Goal: Task Accomplishment & Management: Use online tool/utility

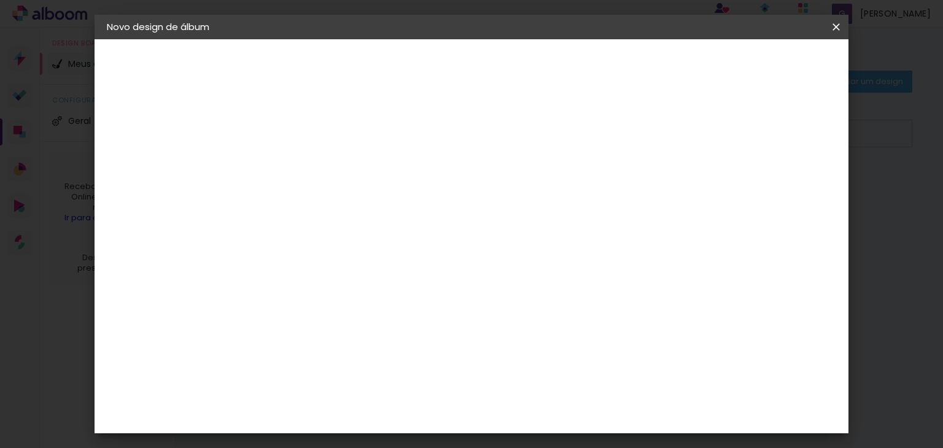
click at [391, 340] on span "30 × 45" at bounding box center [361, 352] width 57 height 25
click at [391, 433] on span "20 × 27" at bounding box center [361, 449] width 57 height 33
click at [508, 74] on paper-button "Avançar" at bounding box center [478, 65] width 60 height 21
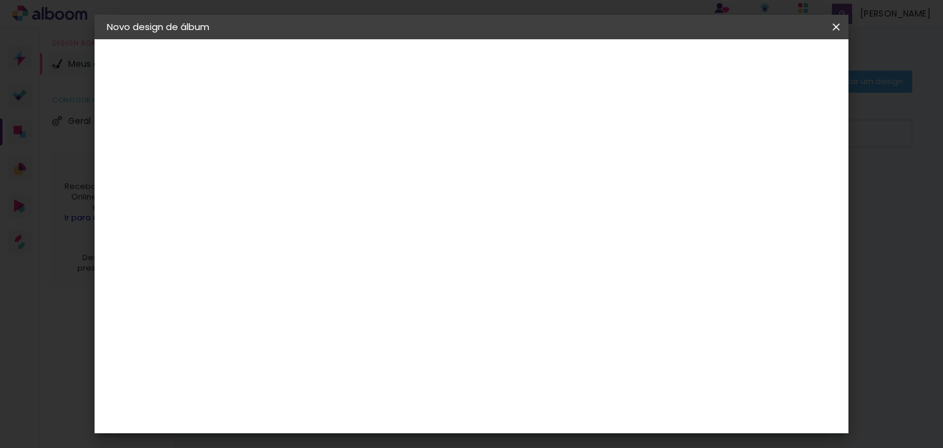
click at [503, 133] on div at bounding box center [497, 132] width 11 height 11
type paper-checkbox "on"
click at [503, 133] on div at bounding box center [497, 132] width 11 height 11
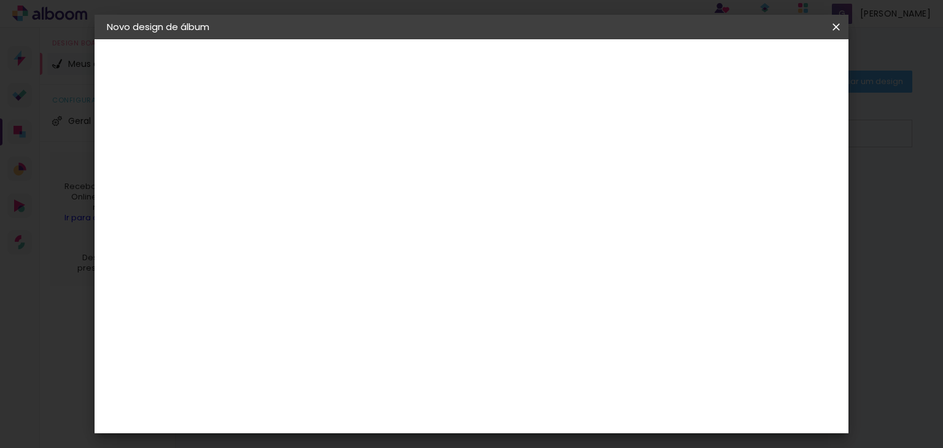
click at [503, 133] on div at bounding box center [497, 132] width 11 height 11
click at [503, 135] on div at bounding box center [497, 132] width 11 height 11
click at [310, 141] on paper-input-container "Espaço entre fotos 2 mm" at bounding box center [308, 133] width 71 height 28
type input "3"
type paper-input "3"
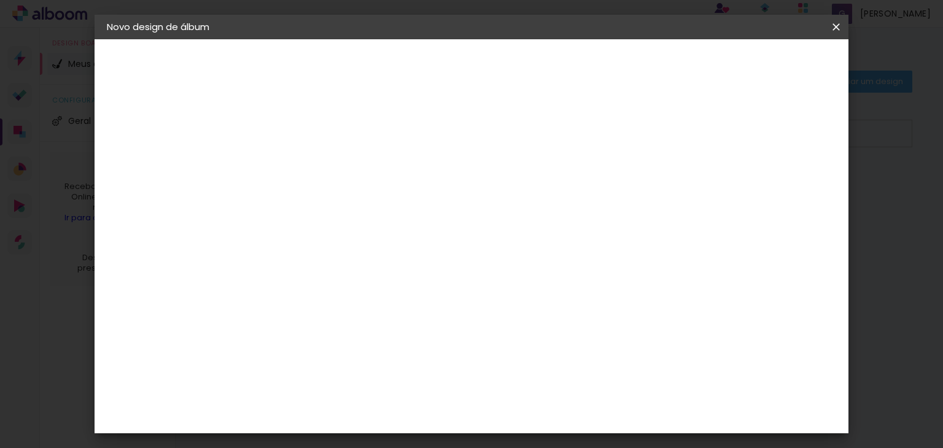
click at [313, 130] on input "3" at bounding box center [298, 132] width 42 height 15
type input "4"
type paper-input "4"
click at [309, 126] on input "4" at bounding box center [298, 132] width 42 height 15
type input "22"
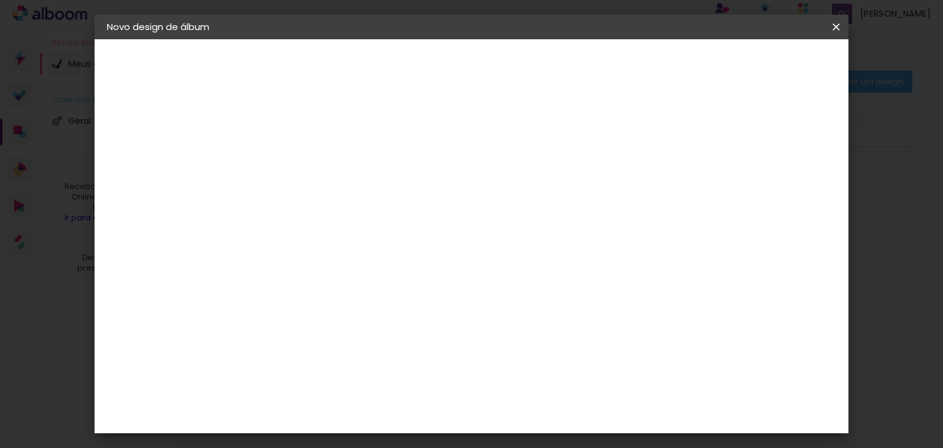
type paper-input "22"
click at [311, 126] on input "22" at bounding box center [298, 132] width 42 height 15
type input "21"
type paper-input "21"
click at [312, 136] on input "21" at bounding box center [298, 132] width 42 height 15
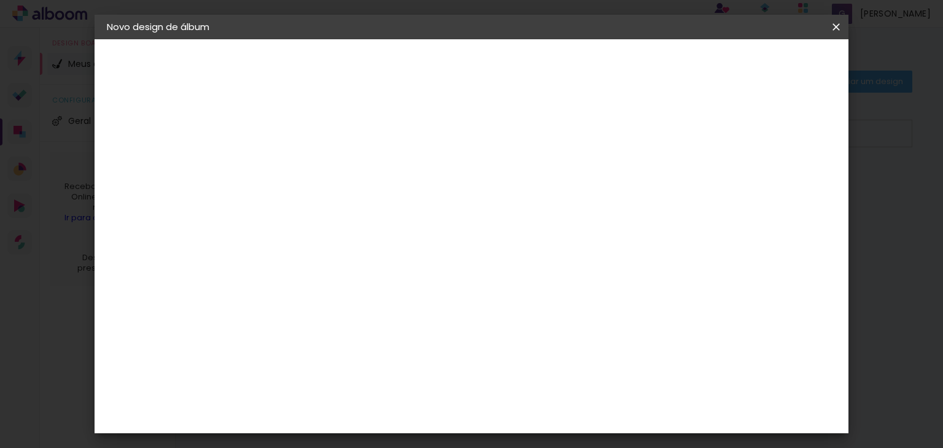
type input "20"
type paper-input "20"
click at [312, 136] on input "20" at bounding box center [298, 132] width 42 height 15
click at [309, 179] on div "20.3 cm Largura da página 27 cm Altura 40.6 cm Largura da lâmina (2 páginas) 5 …" at bounding box center [429, 196] width 312 height 98
click at [572, 63] on span "Iniciar design" at bounding box center [549, 69] width 45 height 17
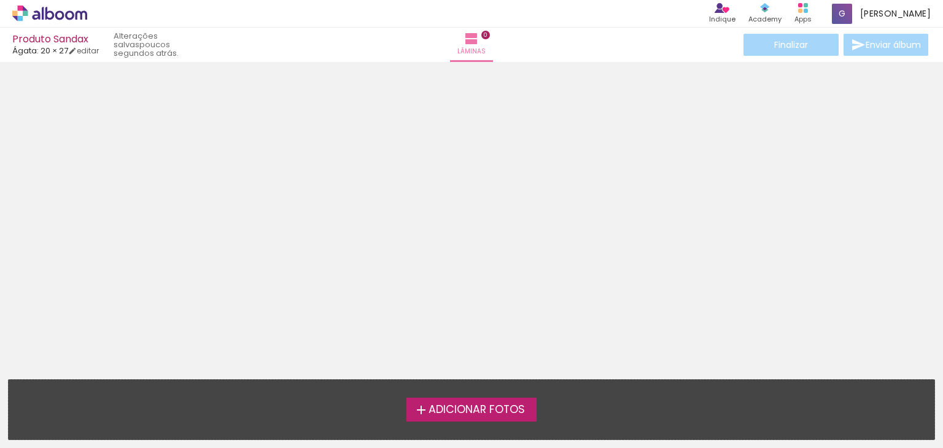
click at [472, 414] on span "Adicionar Fotos" at bounding box center [477, 410] width 96 height 11
click at [0, 0] on input "file" at bounding box center [0, 0] width 0 height 0
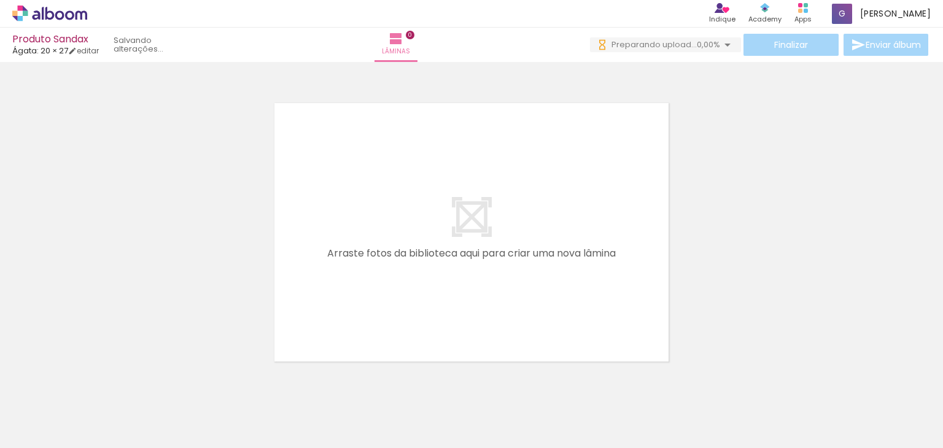
click at [715, 49] on span "0,00%" at bounding box center [708, 45] width 23 height 12
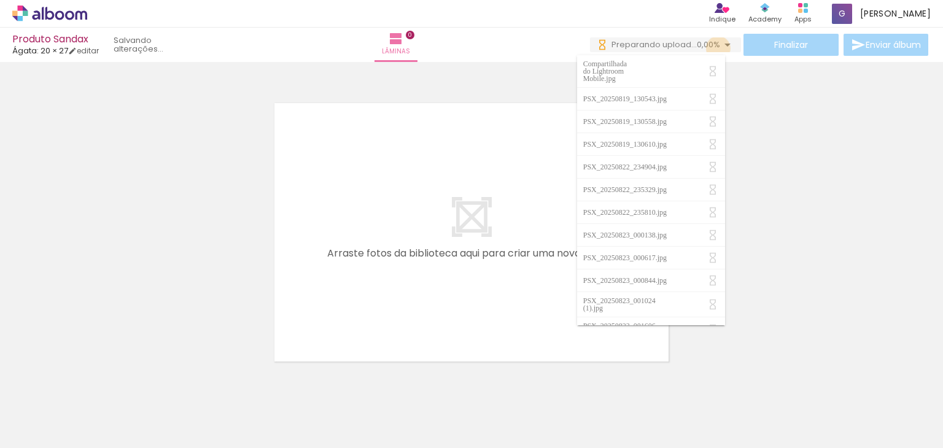
click at [715, 49] on span "0,00%" at bounding box center [708, 45] width 23 height 12
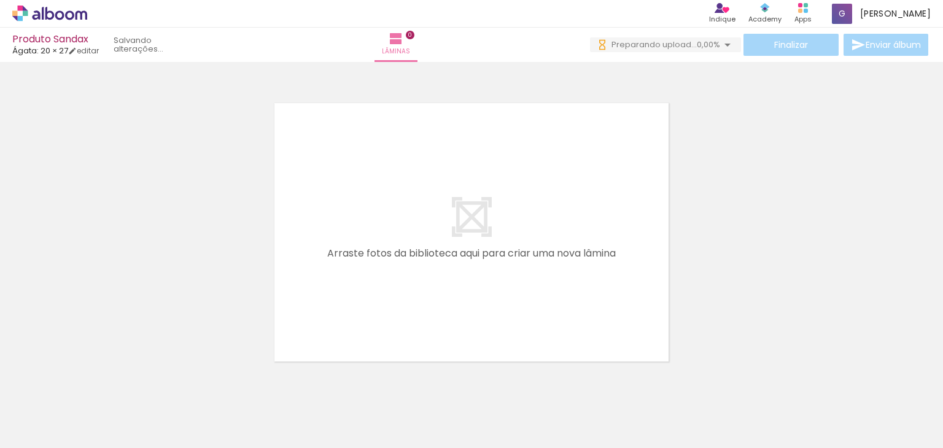
click at [134, 416] on div at bounding box center [123, 406] width 61 height 41
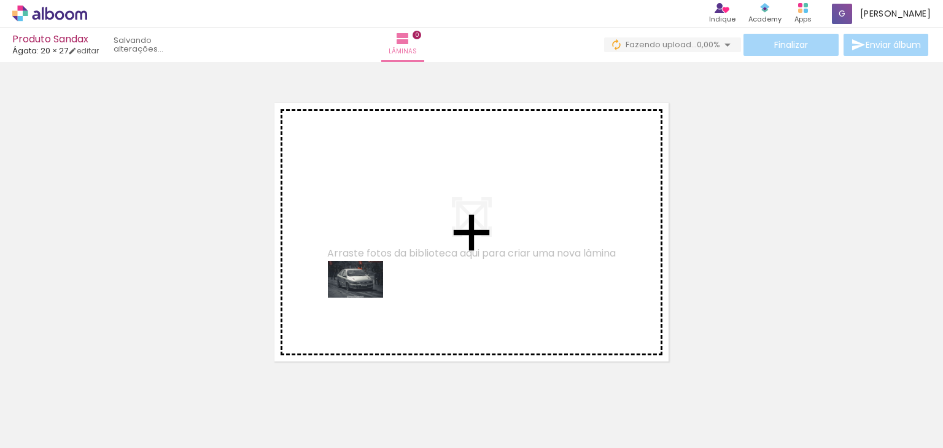
drag, startPoint x: 134, startPoint y: 416, endPoint x: 372, endPoint y: 292, distance: 268.3
click at [372, 292] on quentale-workspace at bounding box center [471, 224] width 943 height 448
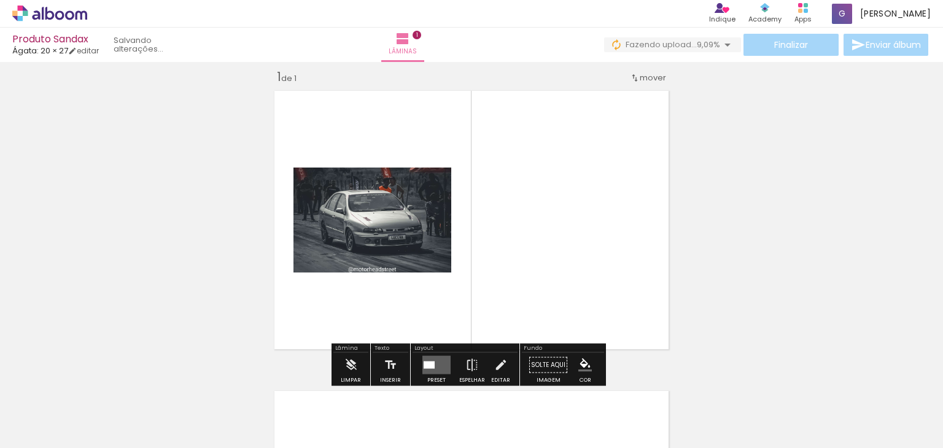
scroll to position [15, 0]
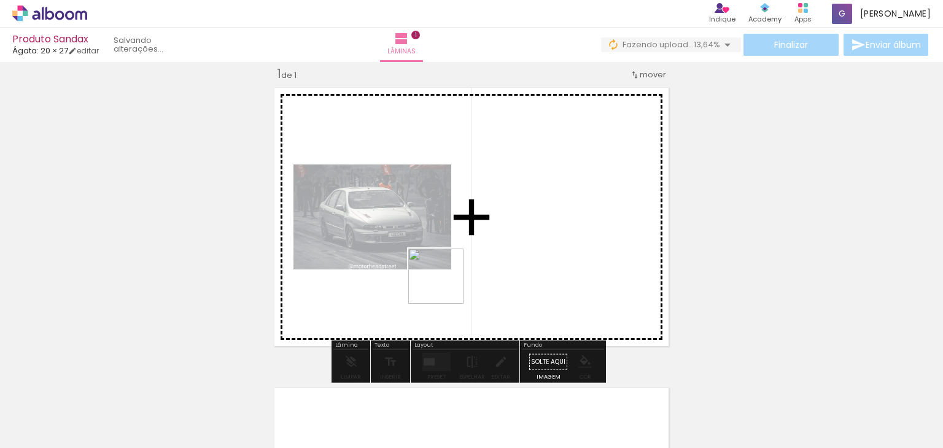
drag, startPoint x: 204, startPoint y: 407, endPoint x: 445, endPoint y: 286, distance: 270.2
click at [445, 286] on quentale-workspace at bounding box center [471, 224] width 943 height 448
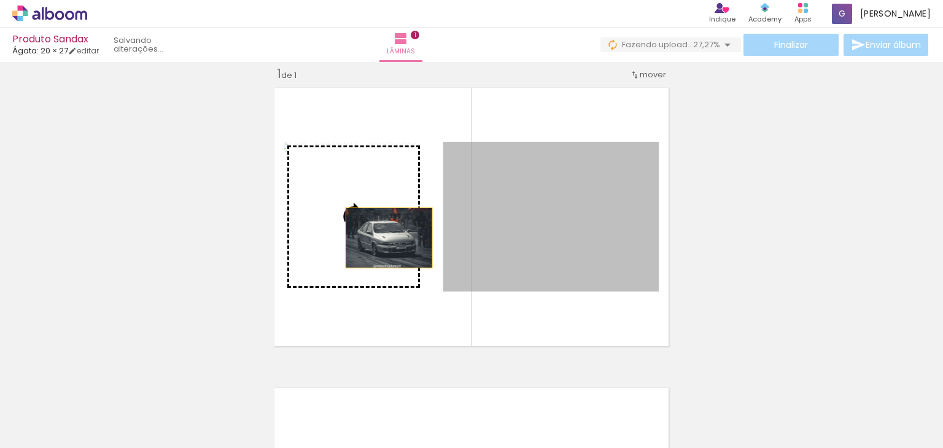
drag, startPoint x: 553, startPoint y: 231, endPoint x: 376, endPoint y: 231, distance: 176.2
click at [0, 0] on slot at bounding box center [0, 0] width 0 height 0
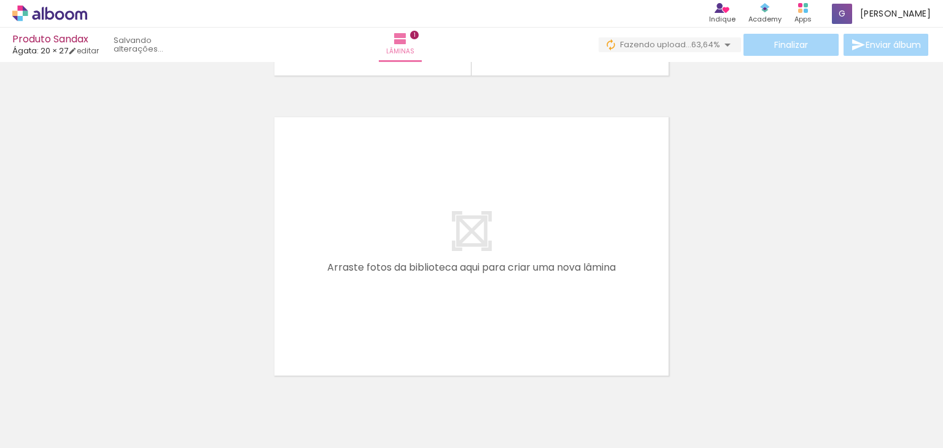
scroll to position [302, 0]
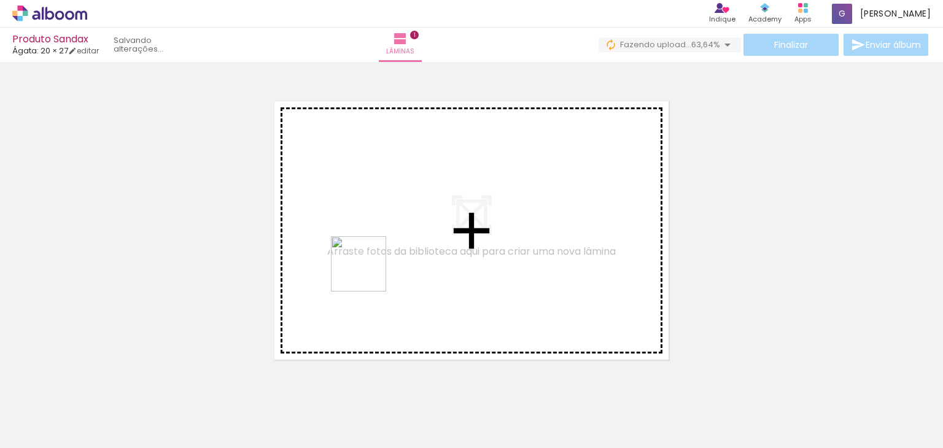
drag, startPoint x: 263, startPoint y: 406, endPoint x: 368, endPoint y: 273, distance: 169.6
click at [368, 273] on quentale-workspace at bounding box center [471, 224] width 943 height 448
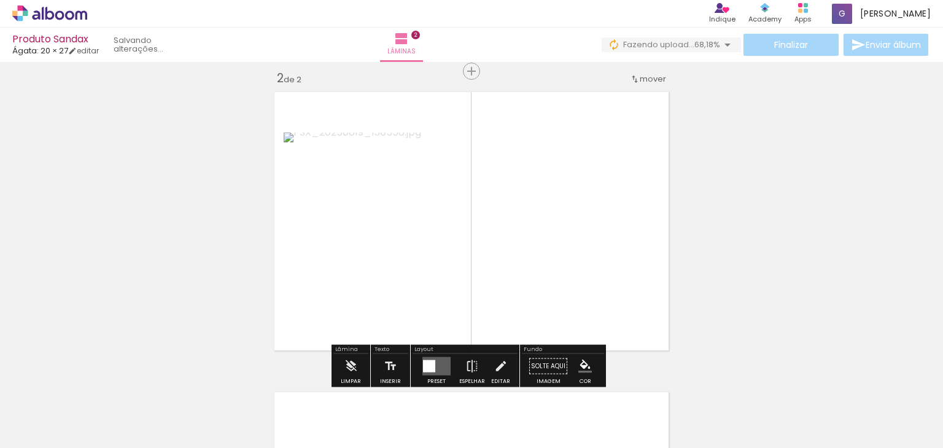
scroll to position [316, 0]
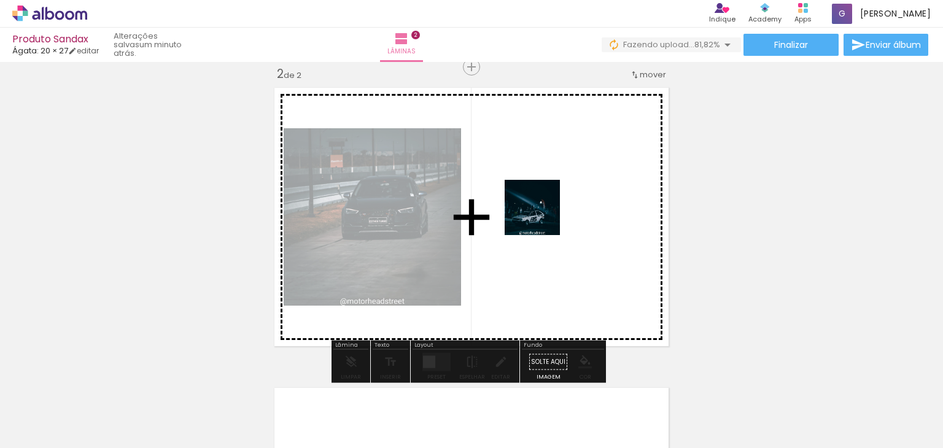
drag, startPoint x: 414, startPoint y: 416, endPoint x: 542, endPoint y: 217, distance: 236.4
click at [542, 217] on quentale-workspace at bounding box center [471, 224] width 943 height 448
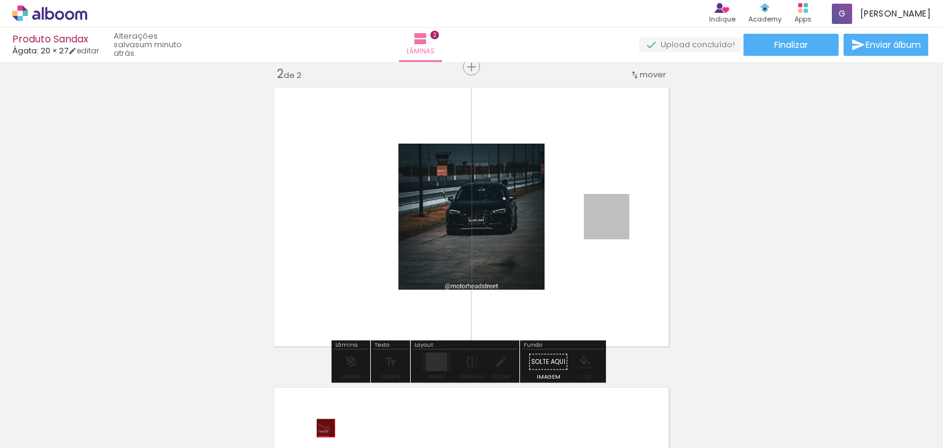
drag, startPoint x: 600, startPoint y: 222, endPoint x: 322, endPoint y: 426, distance: 345.2
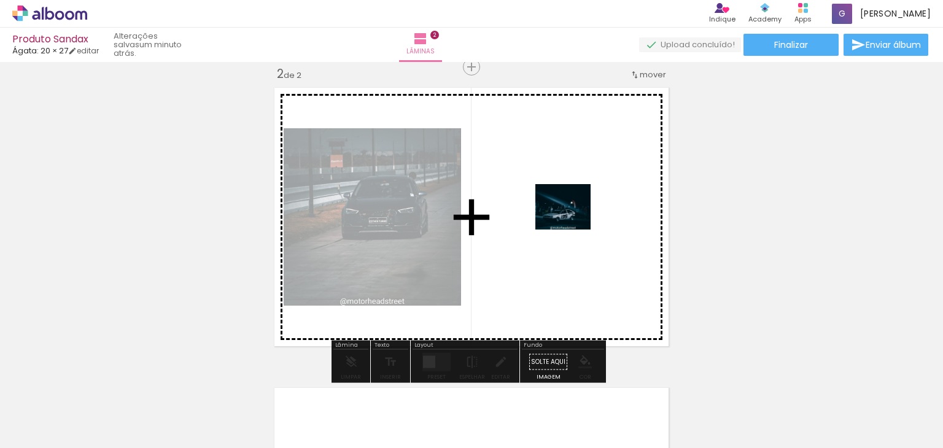
drag, startPoint x: 410, startPoint y: 411, endPoint x: 572, endPoint y: 221, distance: 250.0
click at [572, 221] on quentale-workspace at bounding box center [471, 224] width 943 height 448
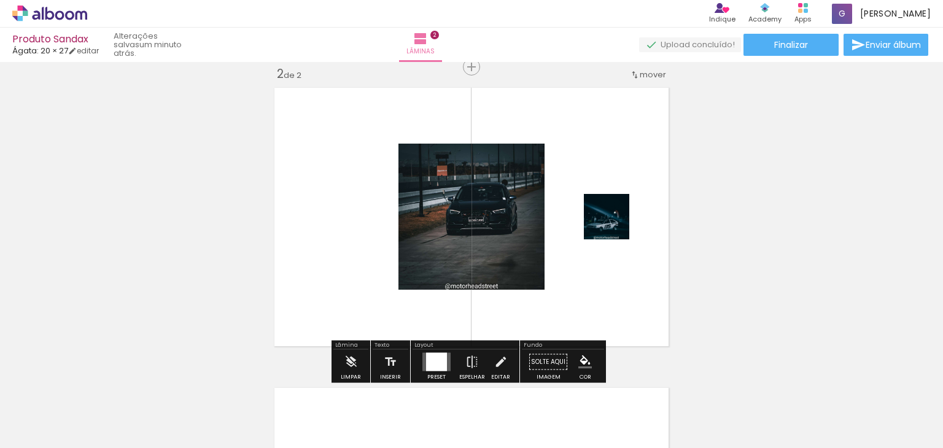
click at [755, 221] on div "Inserir lâmina 1 de 2 Inserir lâmina 2 de 2" at bounding box center [471, 201] width 943 height 901
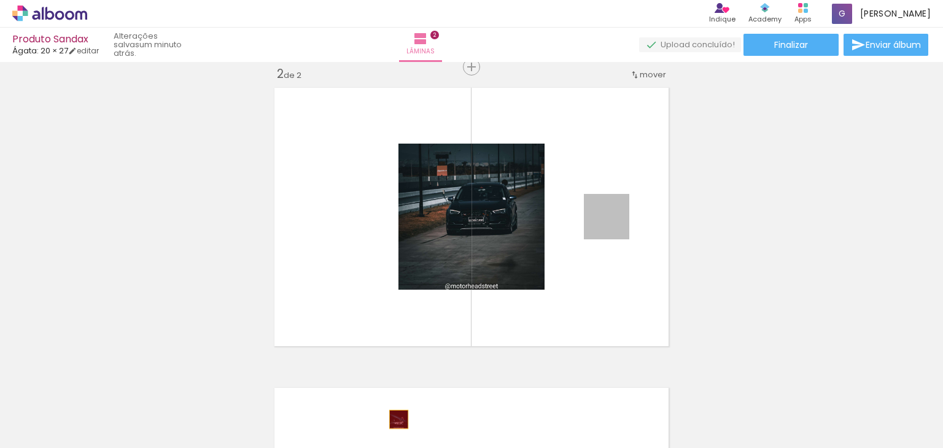
drag, startPoint x: 609, startPoint y: 230, endPoint x: 394, endPoint y: 419, distance: 286.3
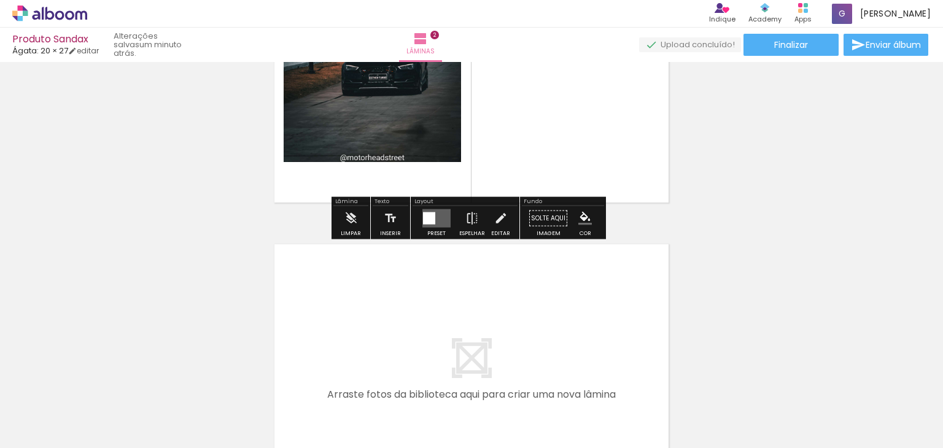
scroll to position [602, 0]
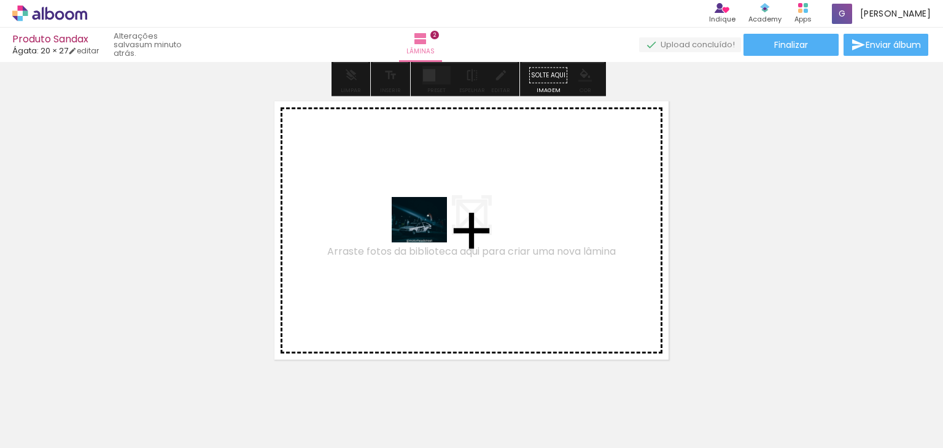
drag, startPoint x: 419, startPoint y: 406, endPoint x: 430, endPoint y: 230, distance: 176.6
click at [430, 230] on quentale-workspace at bounding box center [471, 224] width 943 height 448
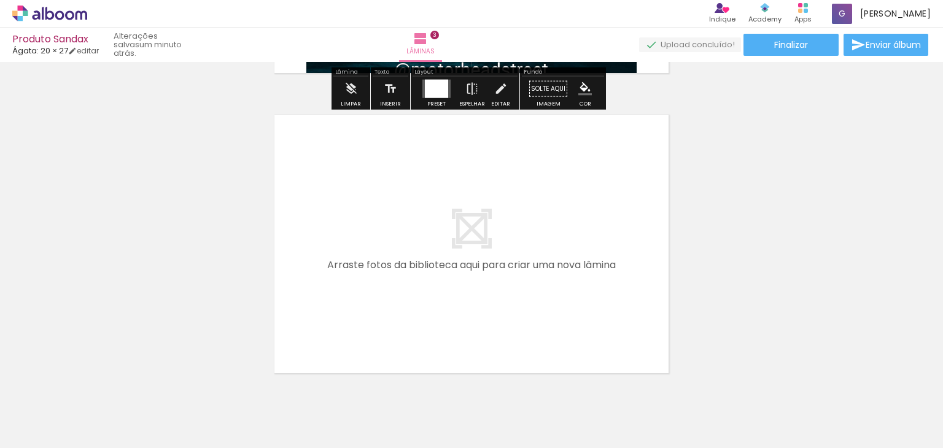
scroll to position [903, 0]
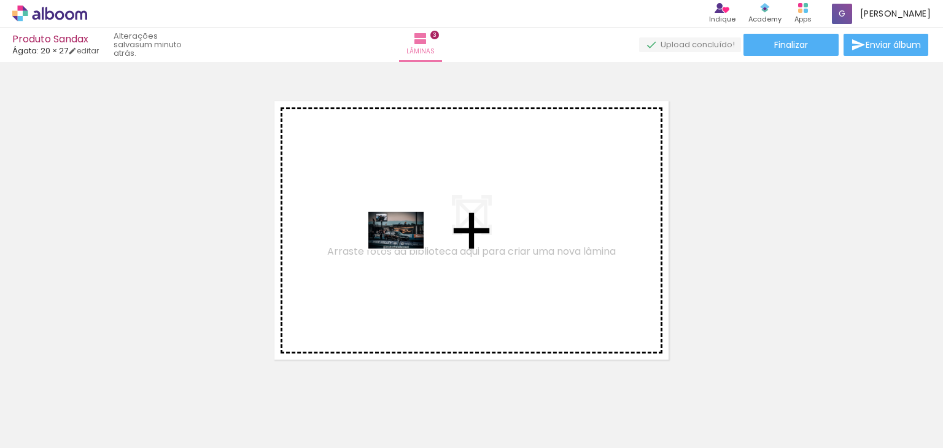
drag, startPoint x: 472, startPoint y: 414, endPoint x: 405, endPoint y: 249, distance: 178.2
click at [405, 249] on quentale-workspace at bounding box center [471, 224] width 943 height 448
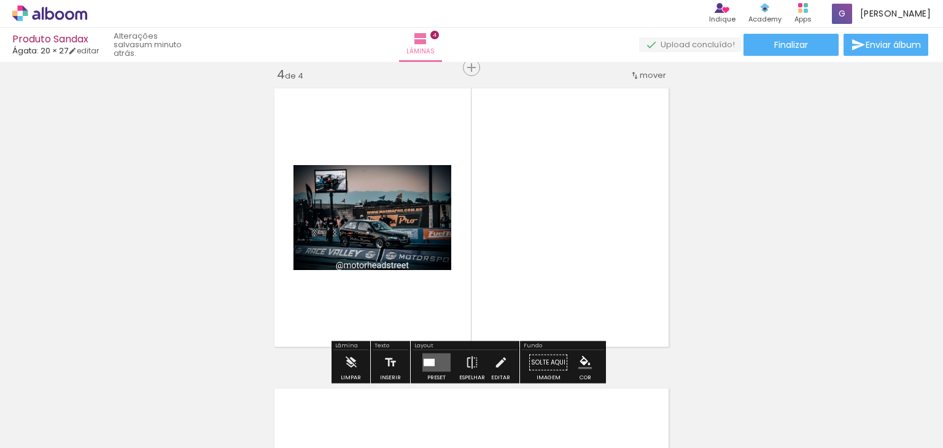
scroll to position [916, 0]
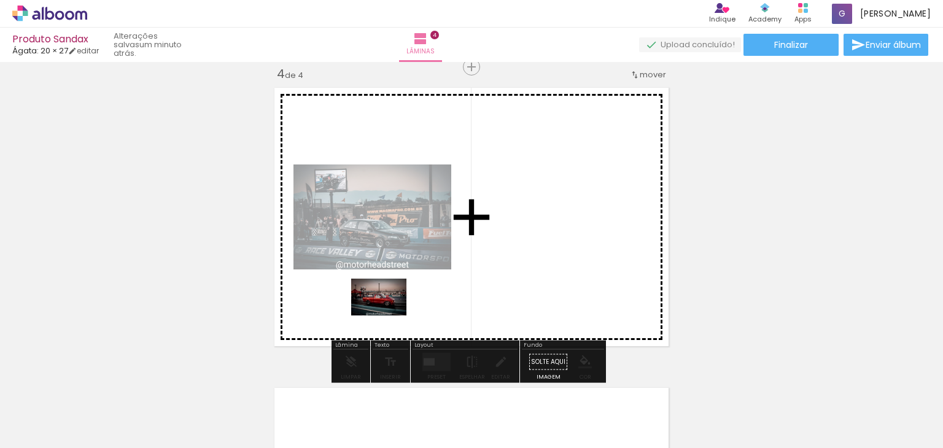
drag, startPoint x: 548, startPoint y: 418, endPoint x: 388, endPoint y: 316, distance: 189.7
click at [388, 316] on quentale-workspace at bounding box center [471, 224] width 943 height 448
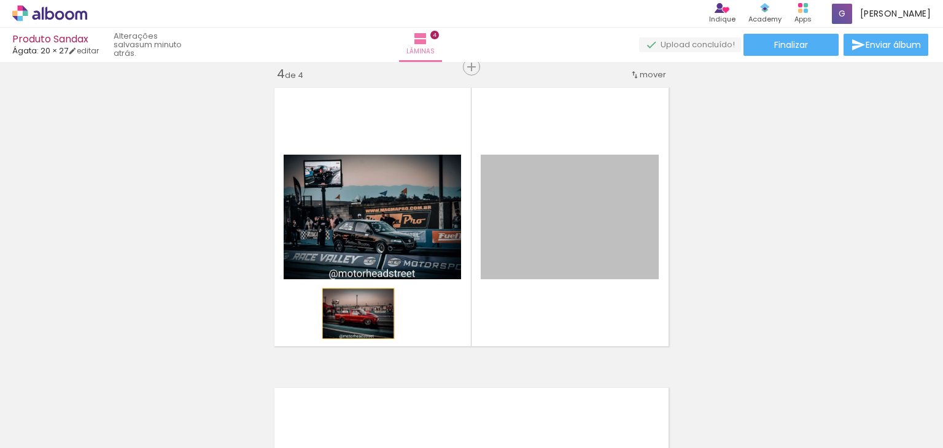
drag, startPoint x: 590, startPoint y: 239, endPoint x: 353, endPoint y: 309, distance: 247.0
click at [354, 312] on quentale-layouter at bounding box center [471, 217] width 405 height 270
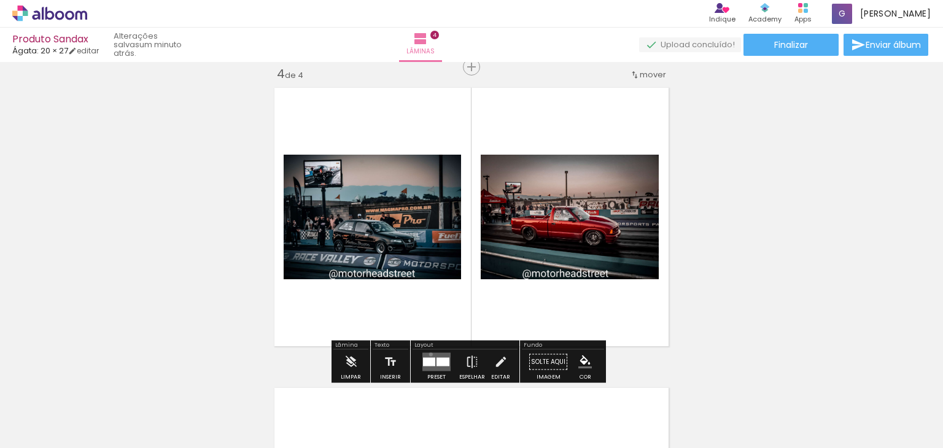
click at [428, 354] on quentale-layouter at bounding box center [436, 362] width 28 height 18
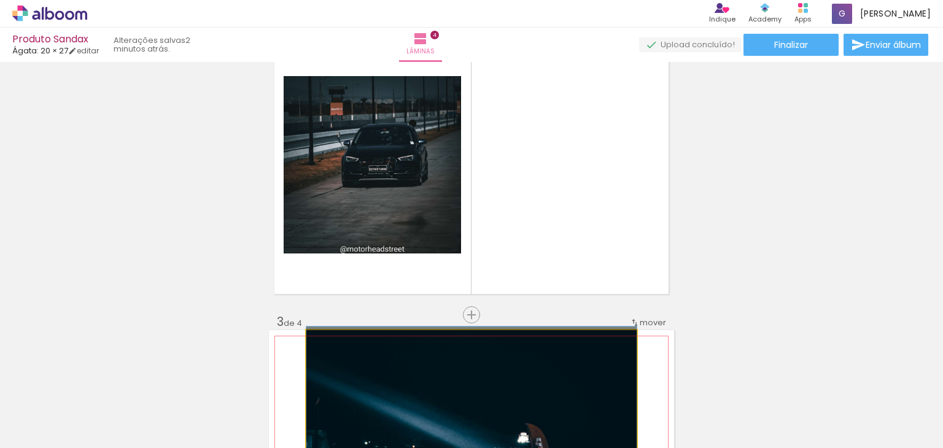
scroll to position [343, 0]
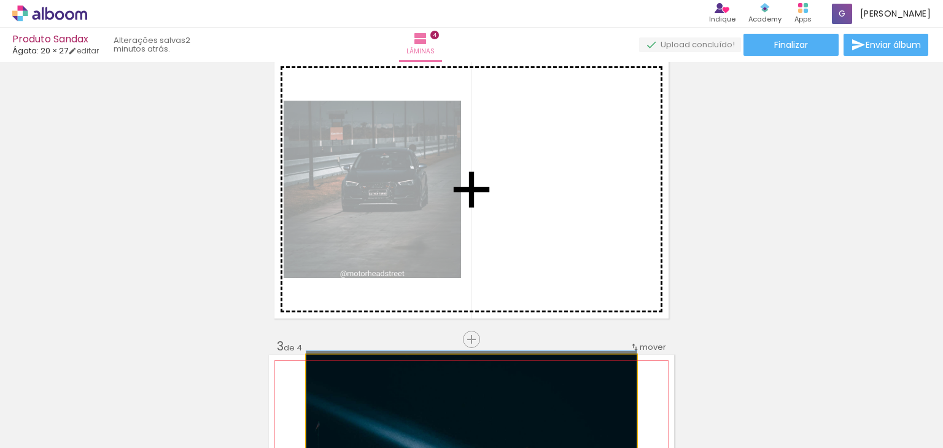
drag, startPoint x: 516, startPoint y: 252, endPoint x: 514, endPoint y: 174, distance: 78.0
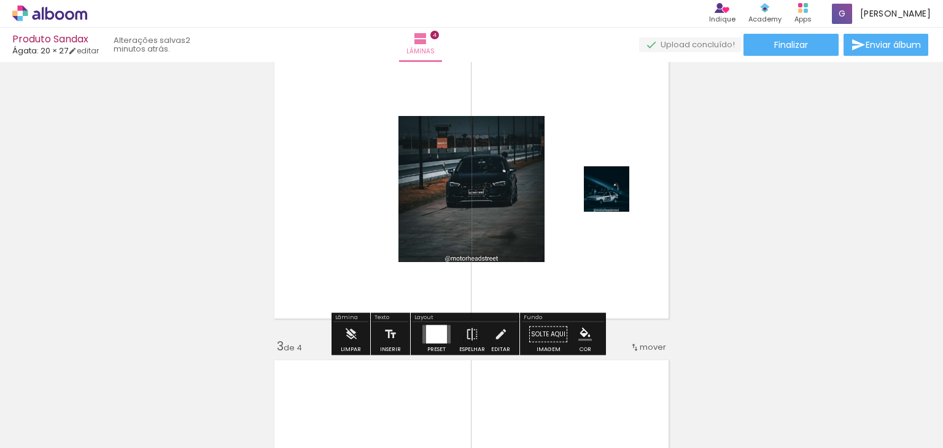
click at [434, 345] on div at bounding box center [436, 334] width 33 height 25
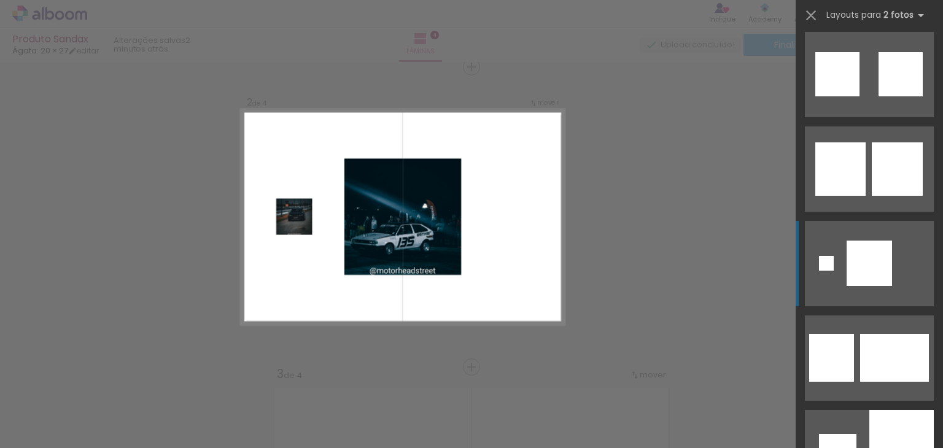
scroll to position [716, 0]
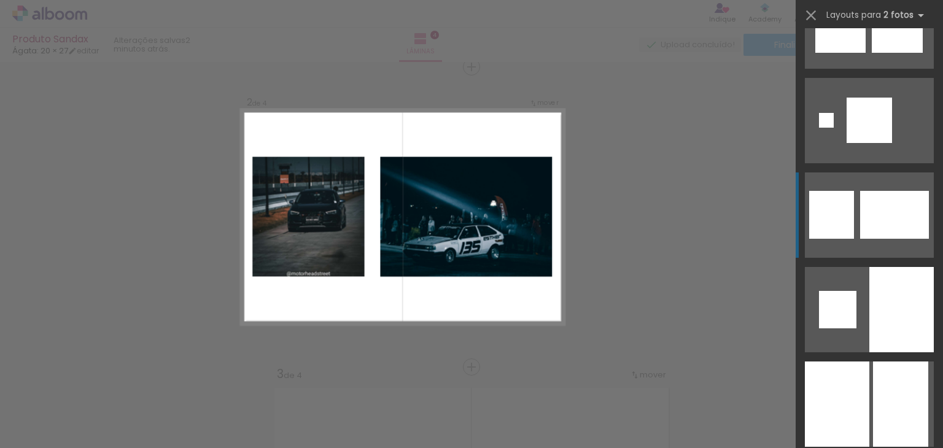
click at [882, 226] on div at bounding box center [894, 215] width 69 height 48
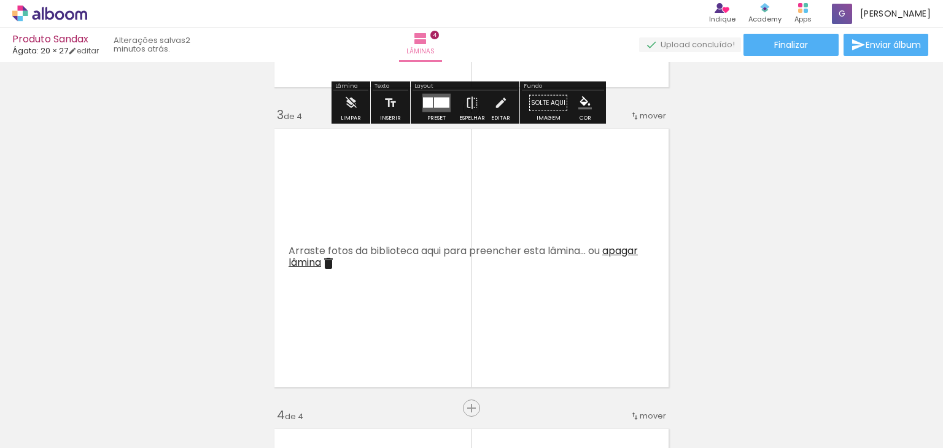
scroll to position [602, 0]
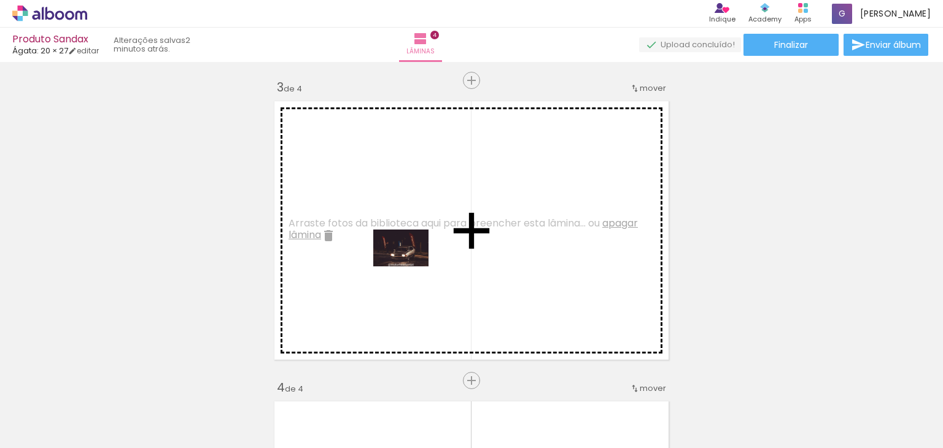
drag, startPoint x: 616, startPoint y: 402, endPoint x: 410, endPoint y: 266, distance: 246.6
click at [410, 266] on quentale-workspace at bounding box center [471, 224] width 943 height 448
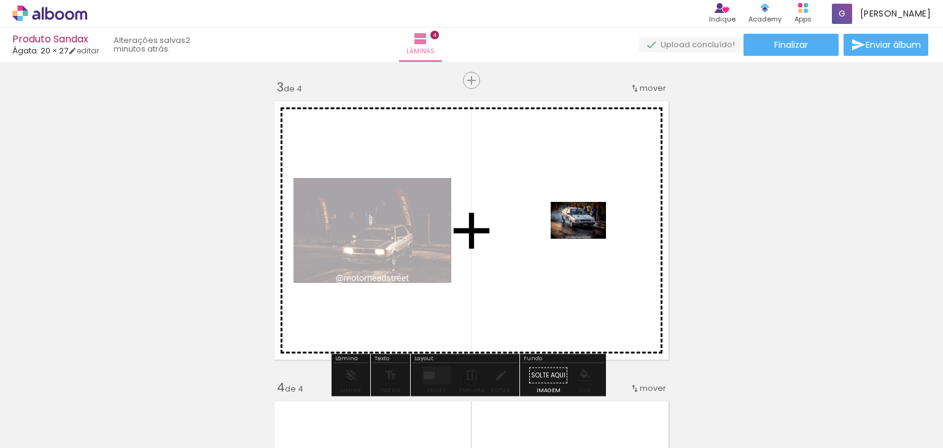
drag, startPoint x: 694, startPoint y: 409, endPoint x: 588, endPoint y: 239, distance: 200.5
click at [588, 239] on quentale-workspace at bounding box center [471, 224] width 943 height 448
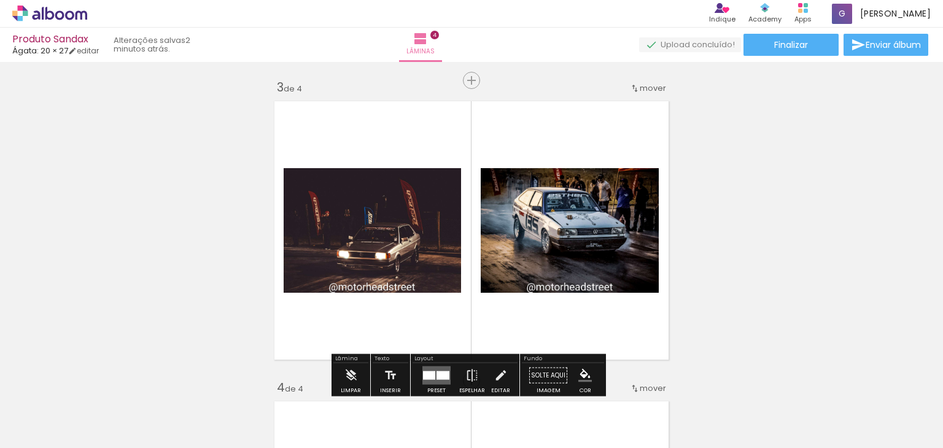
scroll to position [745, 0]
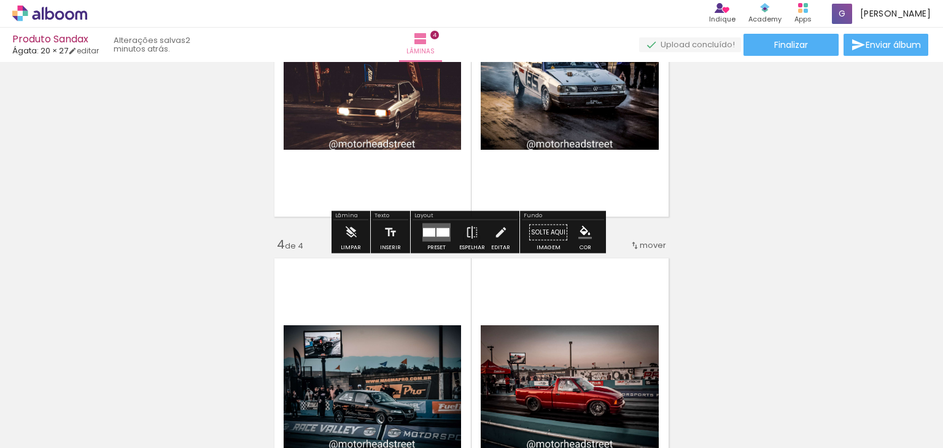
click at [440, 238] on quentale-layouter at bounding box center [436, 233] width 28 height 18
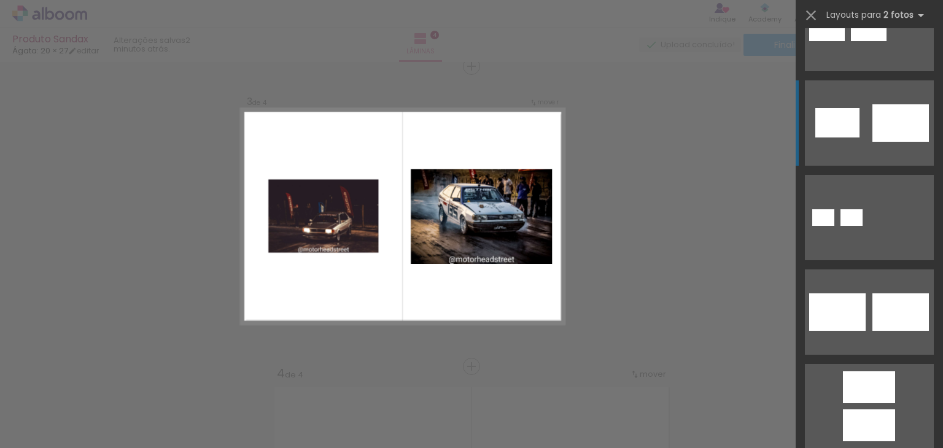
scroll to position [573, 0]
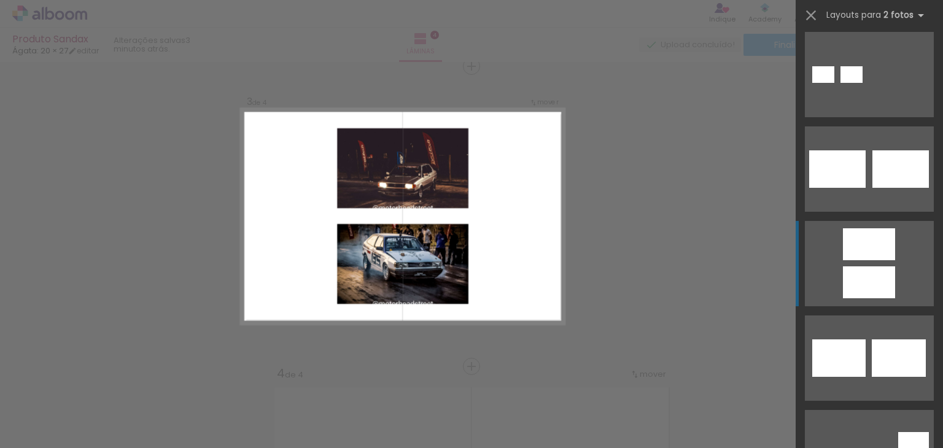
click at [855, 256] on div at bounding box center [869, 244] width 52 height 32
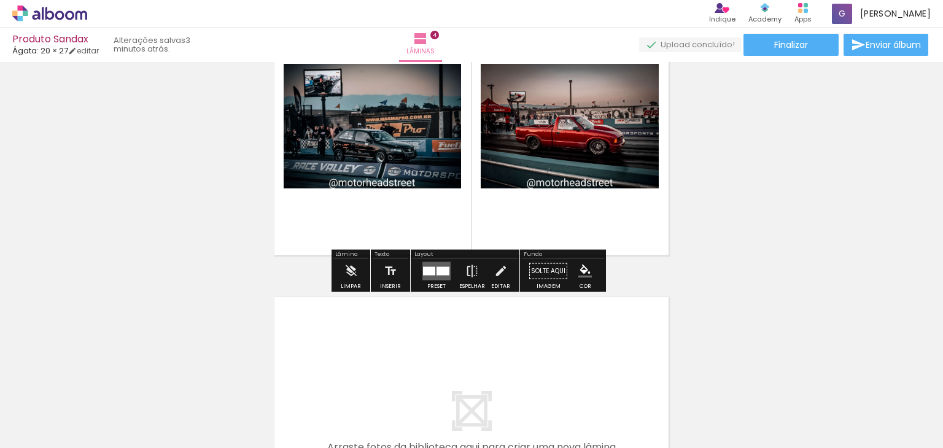
scroll to position [953, 0]
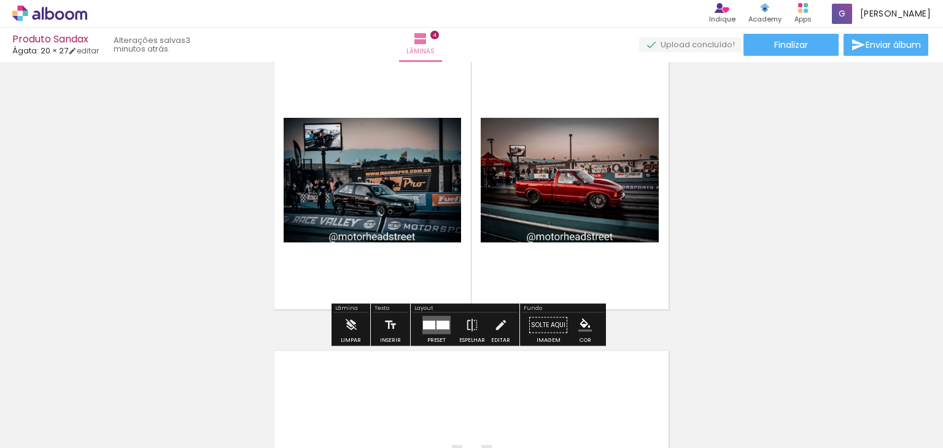
click at [451, 325] on paper-button "Preset" at bounding box center [436, 328] width 39 height 31
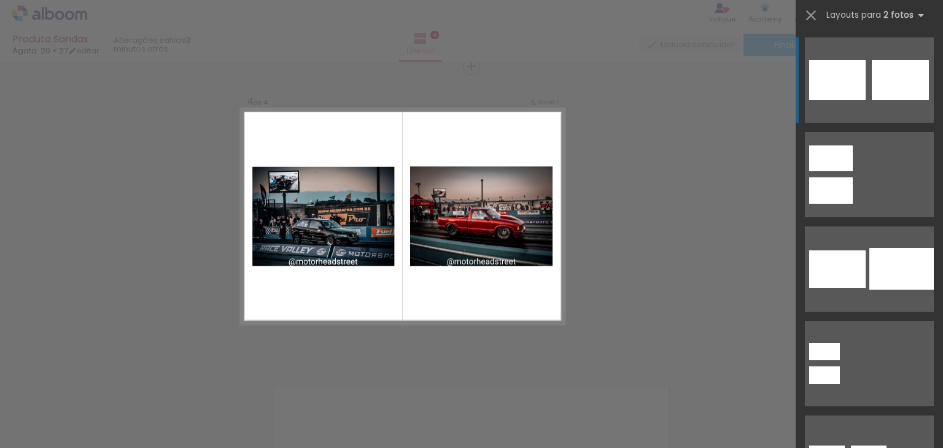
scroll to position [916, 0]
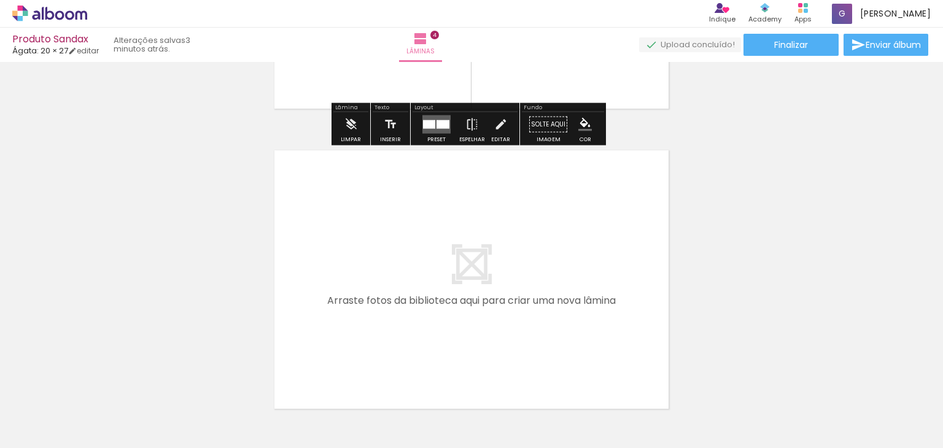
scroll to position [1203, 0]
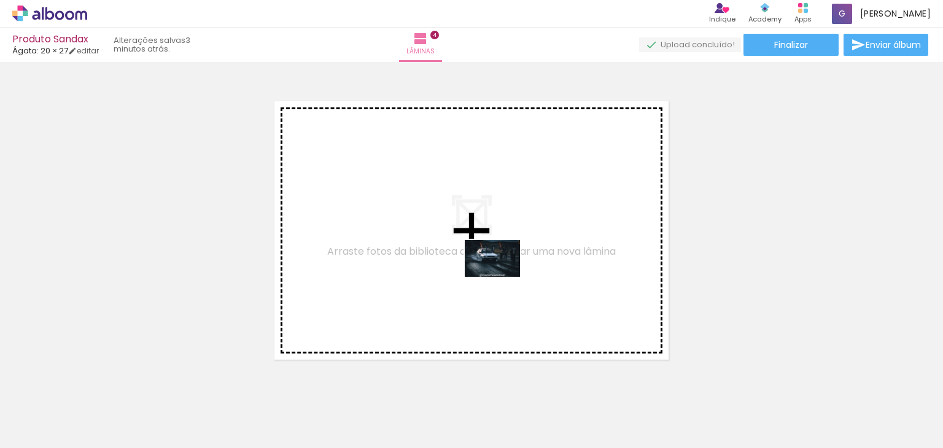
drag, startPoint x: 738, startPoint y: 413, endPoint x: 501, endPoint y: 277, distance: 273.4
click at [501, 277] on quentale-workspace at bounding box center [471, 224] width 943 height 448
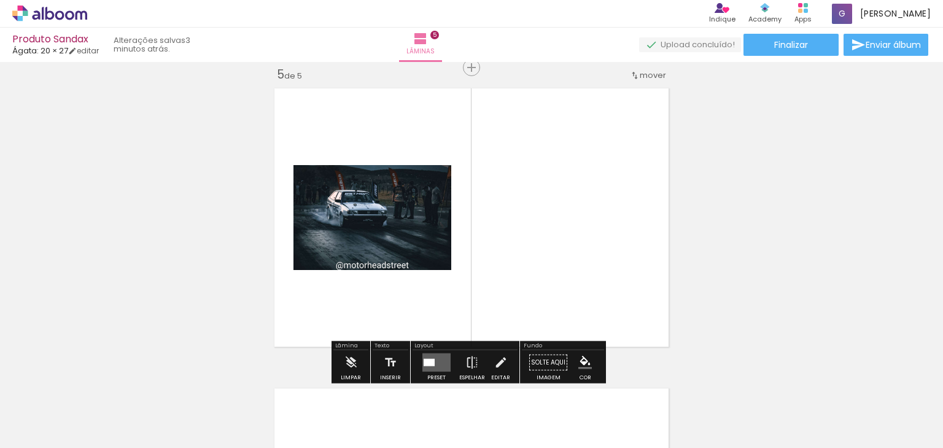
scroll to position [1216, 0]
click at [424, 366] on quentale-layouter at bounding box center [436, 362] width 28 height 18
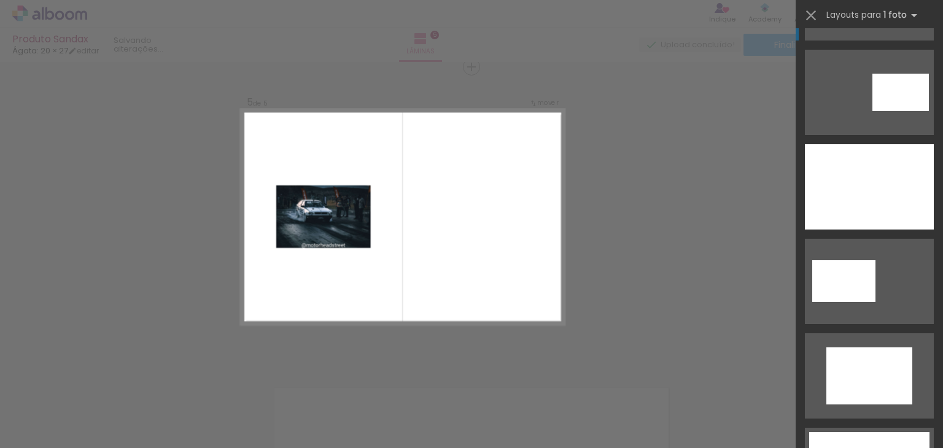
scroll to position [286, 0]
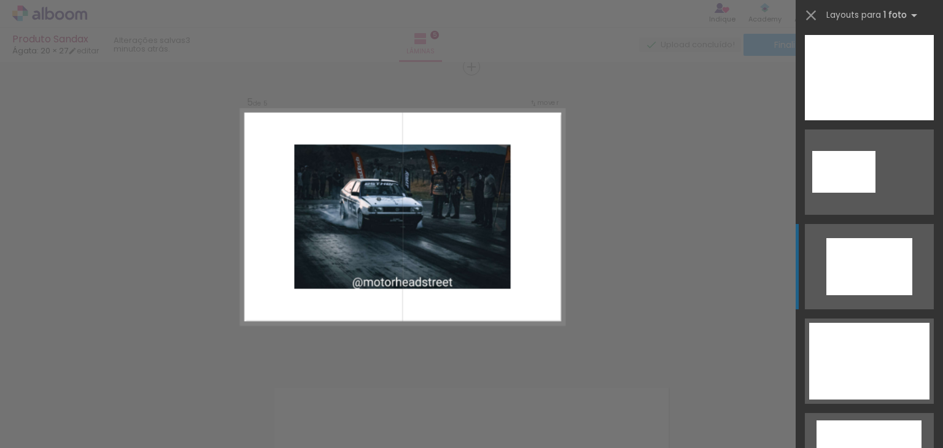
click at [854, 268] on div at bounding box center [869, 266] width 86 height 57
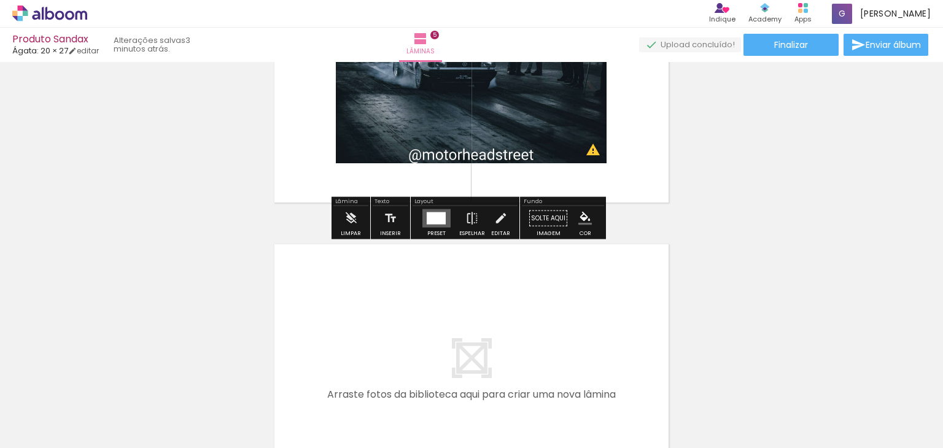
scroll to position [1216, 0]
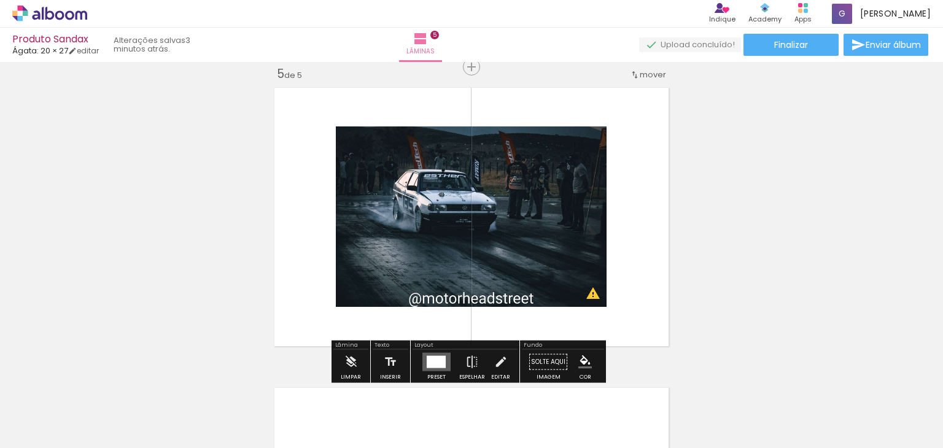
click at [434, 363] on div at bounding box center [436, 362] width 19 height 12
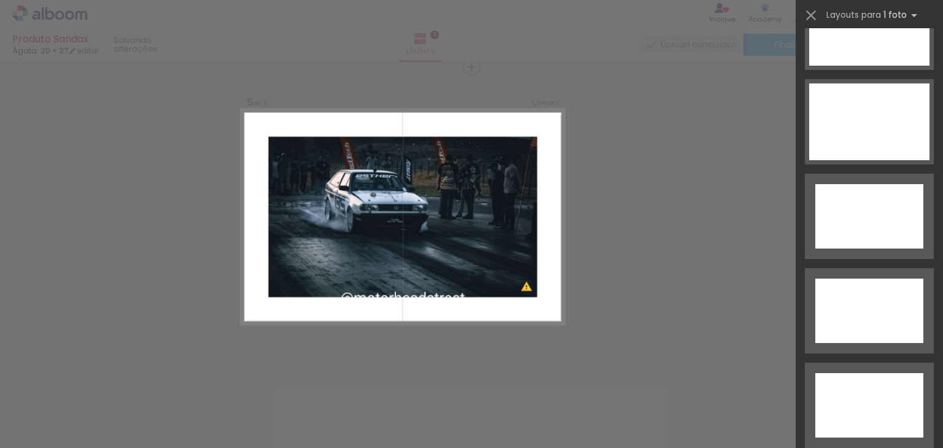
scroll to position [5015, 0]
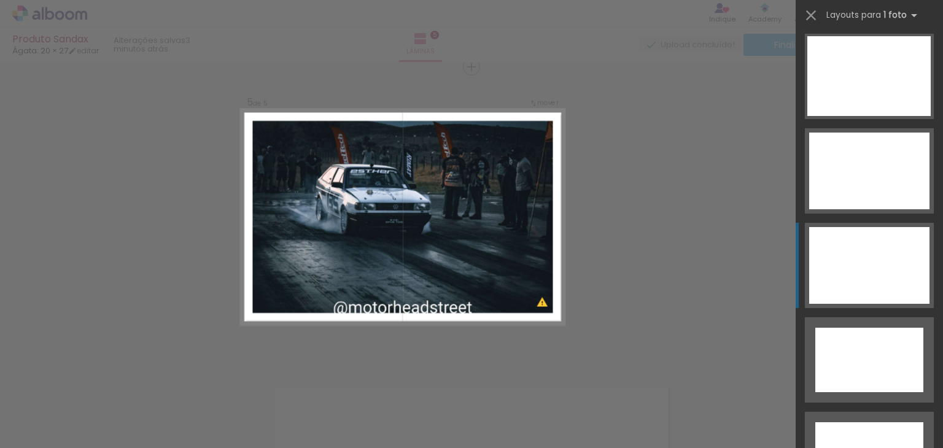
click at [842, 271] on div at bounding box center [869, 265] width 120 height 77
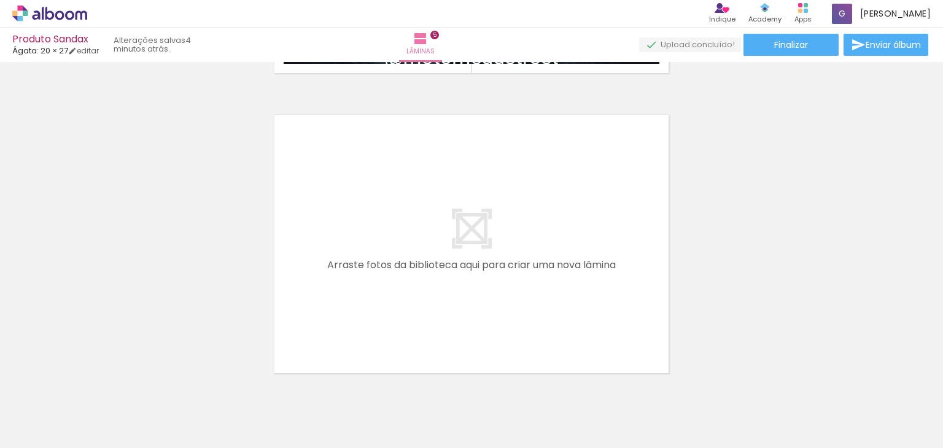
scroll to position [1503, 0]
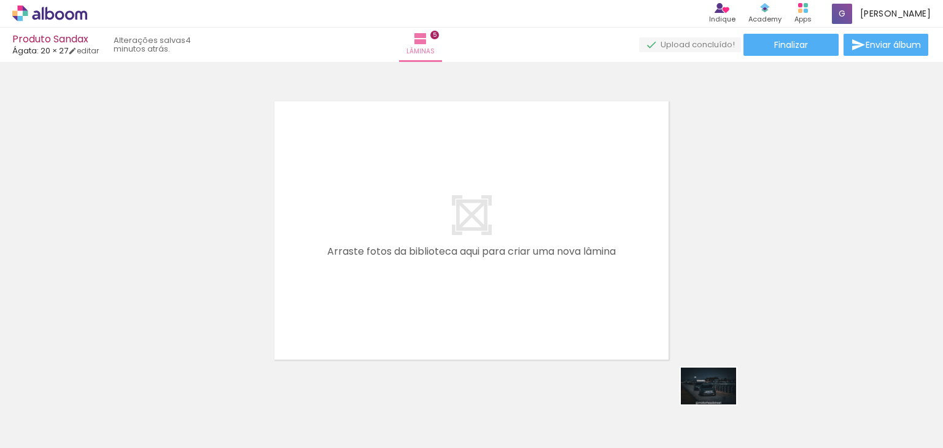
drag, startPoint x: 784, startPoint y: 399, endPoint x: 725, endPoint y: 405, distance: 59.3
click at [0, 0] on slot at bounding box center [0, 0] width 0 height 0
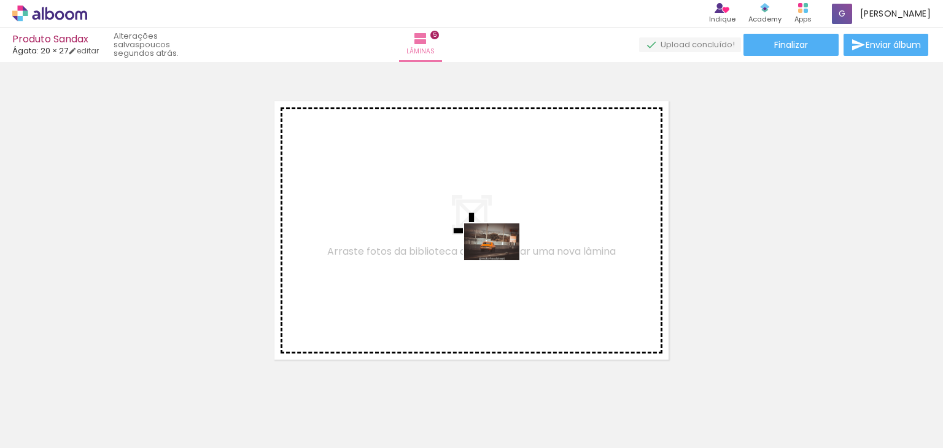
drag, startPoint x: 496, startPoint y: 402, endPoint x: 499, endPoint y: 257, distance: 144.9
click at [499, 257] on quentale-workspace at bounding box center [471, 224] width 943 height 448
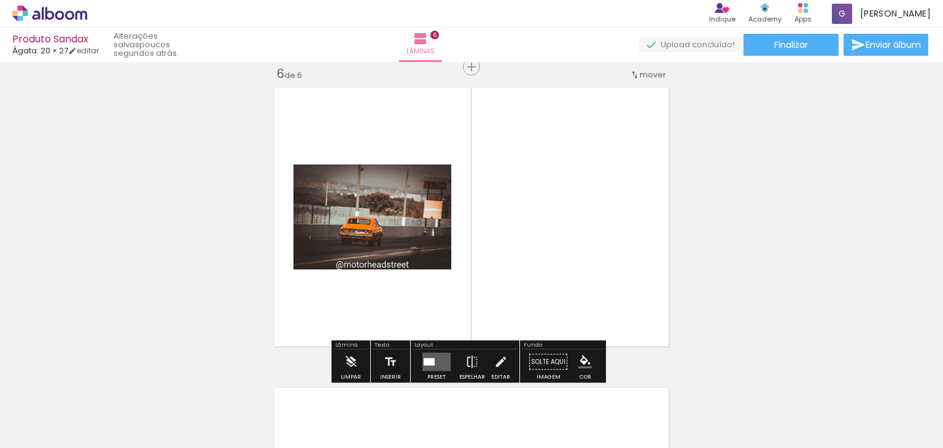
scroll to position [1517, 0]
click at [430, 353] on quentale-layouter at bounding box center [436, 362] width 28 height 18
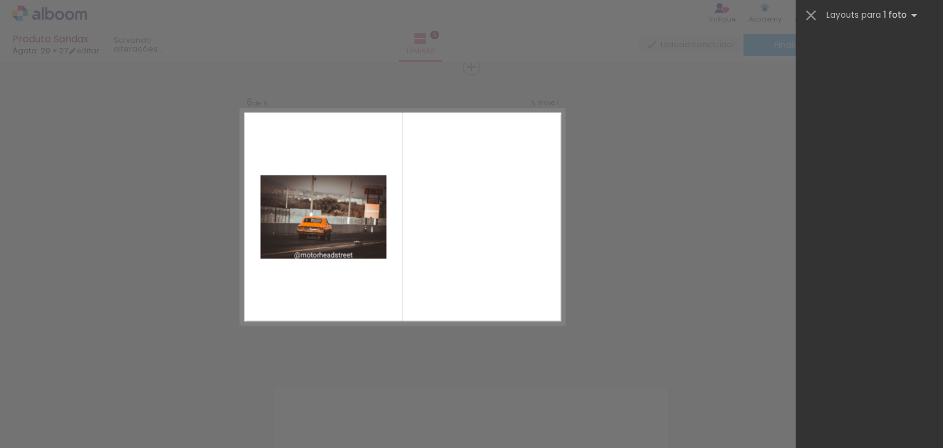
scroll to position [0, 0]
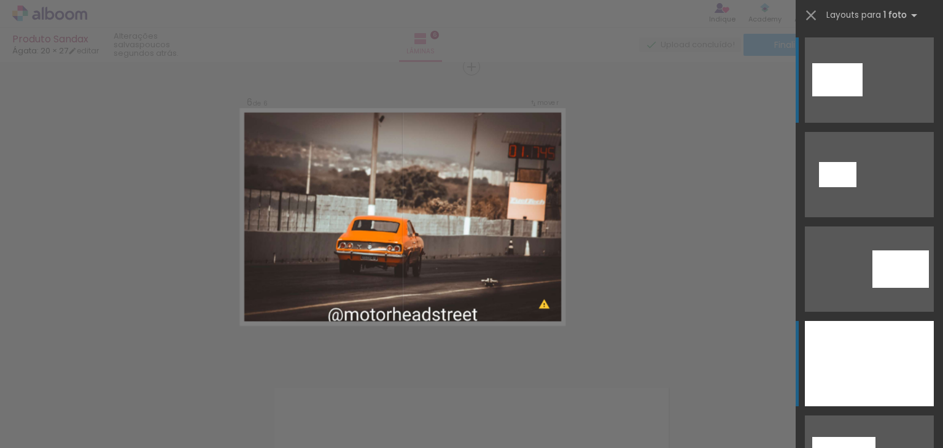
click at [874, 357] on div at bounding box center [869, 363] width 129 height 85
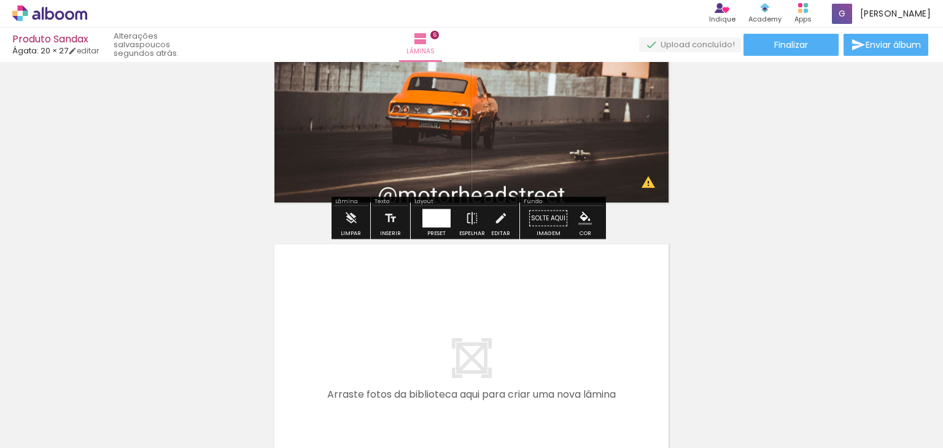
scroll to position [1803, 0]
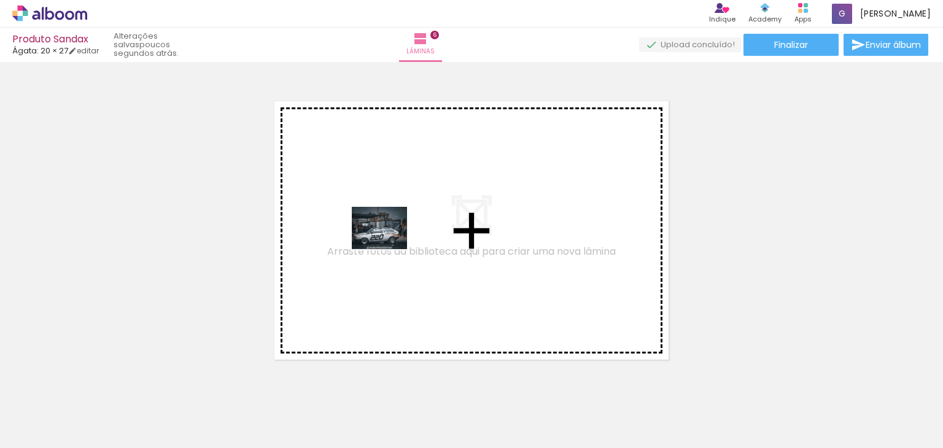
drag, startPoint x: 769, startPoint y: 424, endPoint x: 389, endPoint y: 244, distance: 421.1
click at [389, 244] on quentale-workspace at bounding box center [471, 224] width 943 height 448
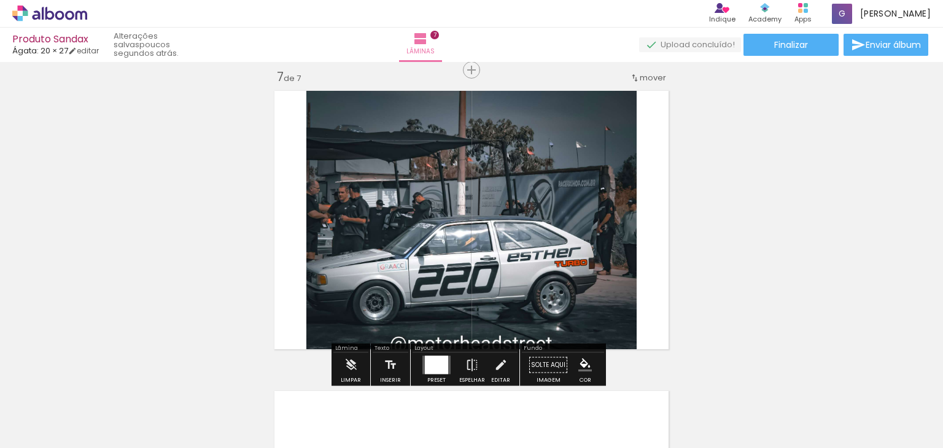
scroll to position [1818, 0]
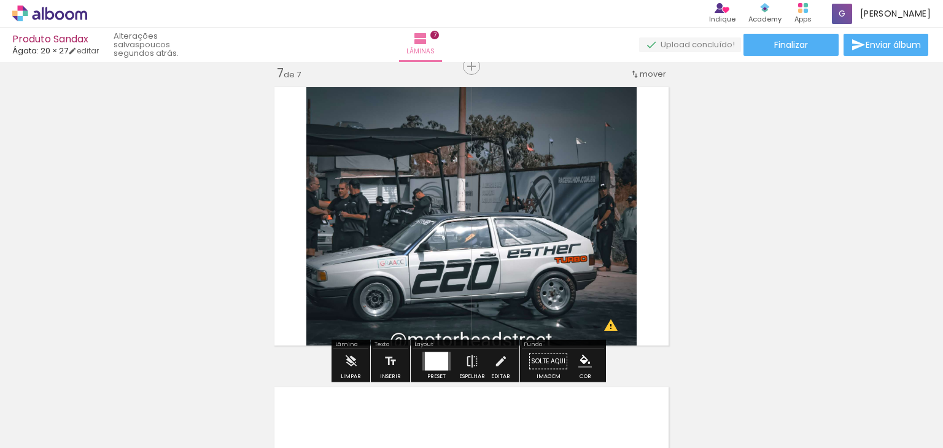
click at [440, 362] on div at bounding box center [436, 361] width 23 height 18
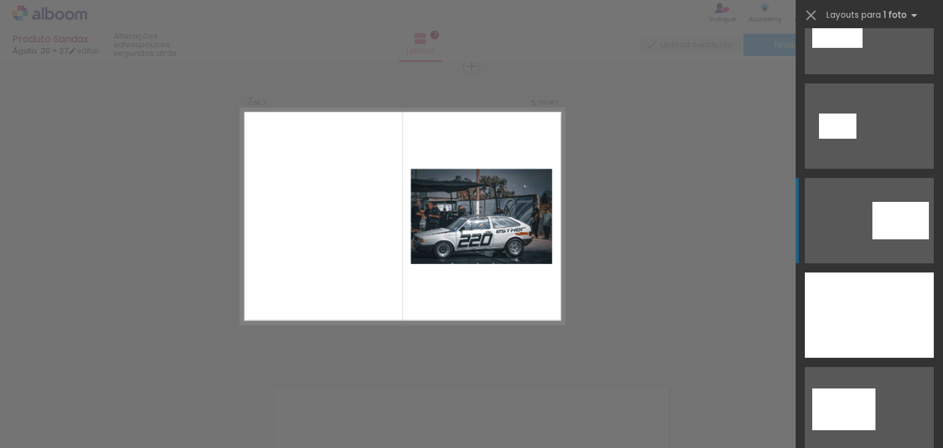
scroll to position [286, 0]
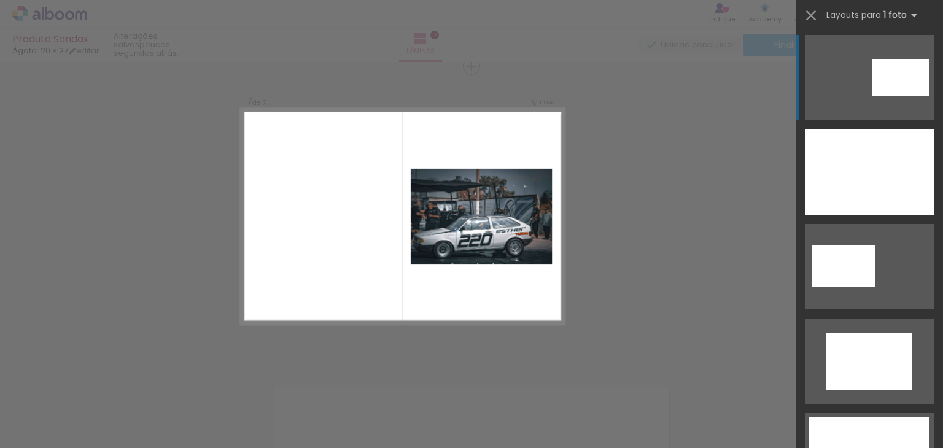
click at [873, 69] on div at bounding box center [901, 77] width 56 height 37
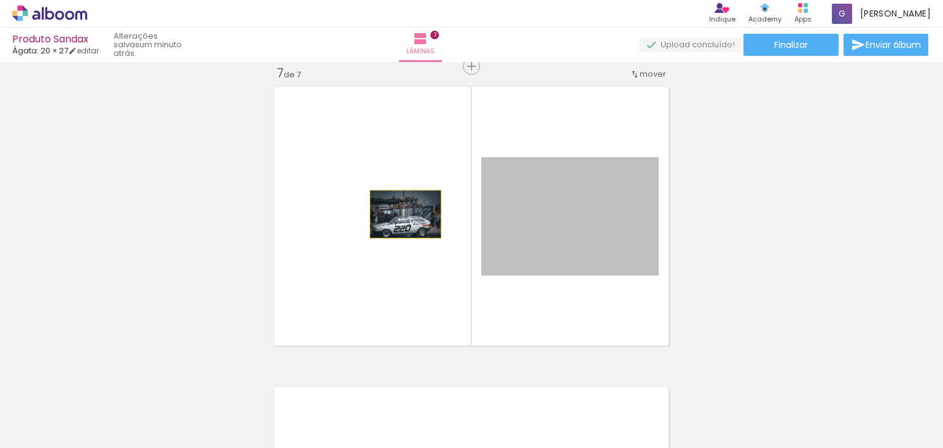
drag, startPoint x: 551, startPoint y: 204, endPoint x: 366, endPoint y: 214, distance: 185.1
click at [366, 214] on quentale-layouter at bounding box center [471, 217] width 405 height 270
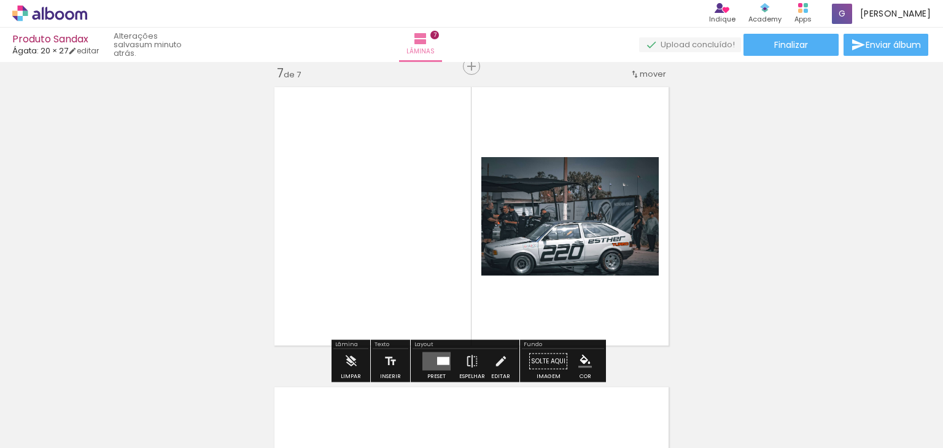
click at [432, 363] on quentale-layouter at bounding box center [436, 361] width 28 height 18
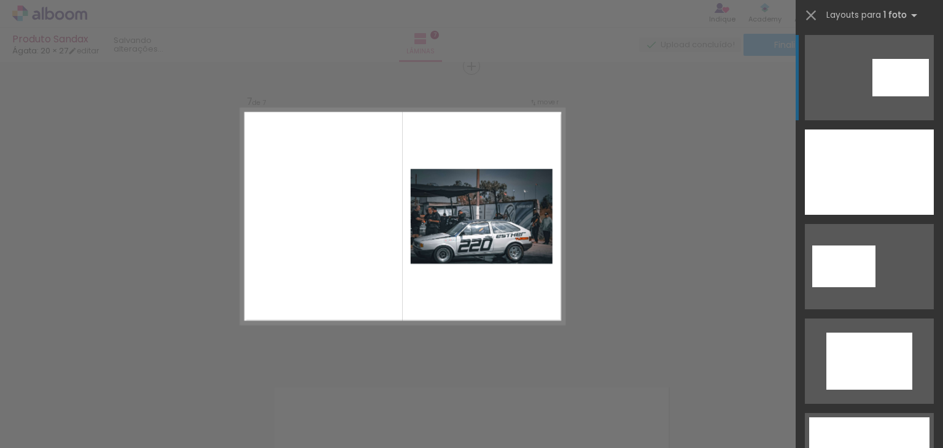
scroll to position [284, 0]
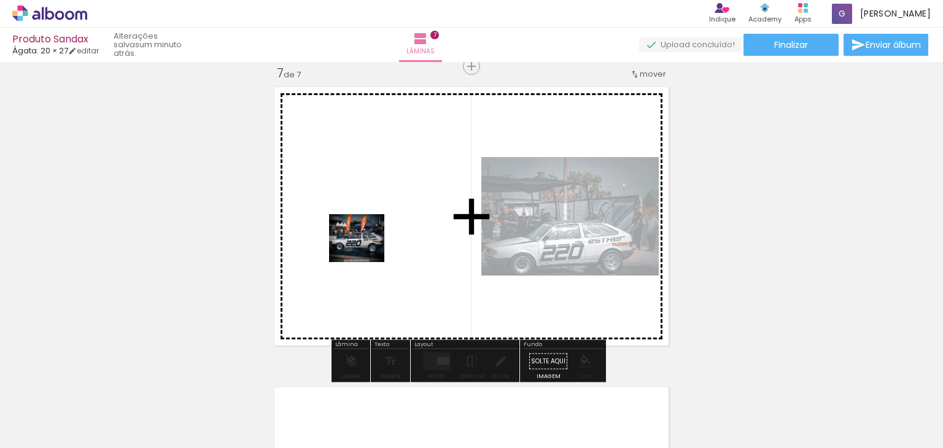
drag, startPoint x: 691, startPoint y: 426, endPoint x: 363, endPoint y: 244, distance: 374.6
click at [363, 244] on quentale-workspace at bounding box center [471, 224] width 943 height 448
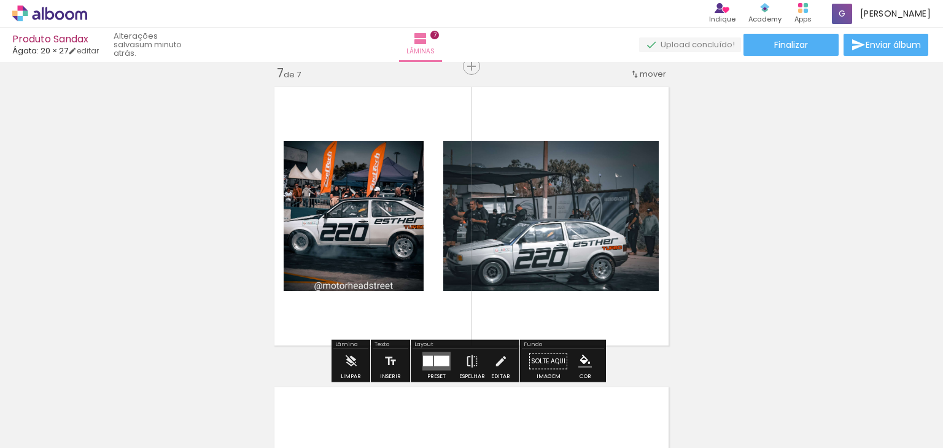
click at [434, 359] on div at bounding box center [441, 361] width 15 height 10
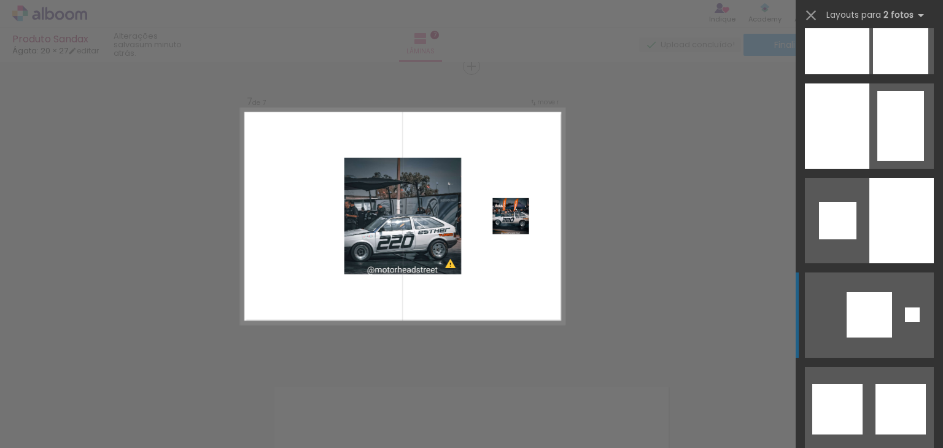
scroll to position [287, 0]
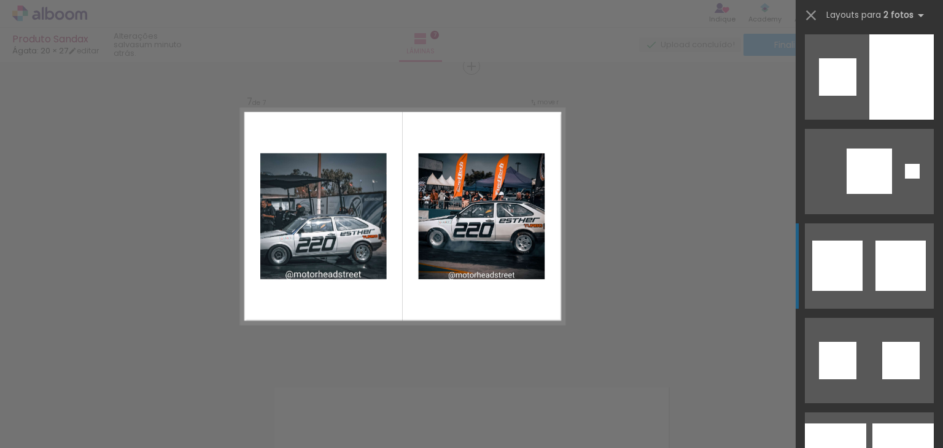
click at [855, 263] on div at bounding box center [837, 266] width 50 height 50
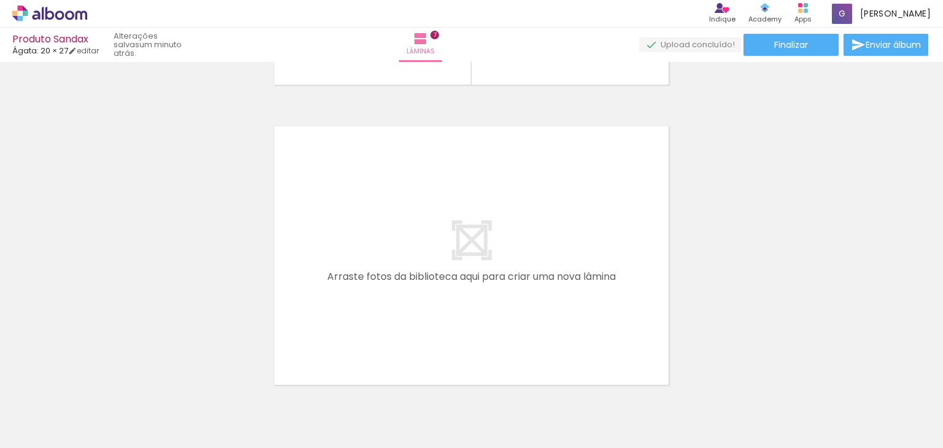
scroll to position [2141, 0]
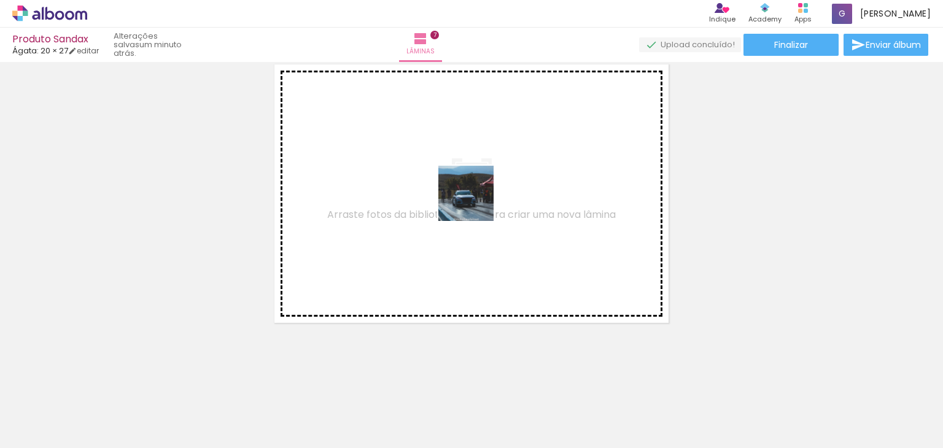
drag, startPoint x: 626, startPoint y: 398, endPoint x: 475, endPoint y: 203, distance: 246.9
click at [475, 203] on quentale-workspace at bounding box center [471, 224] width 943 height 448
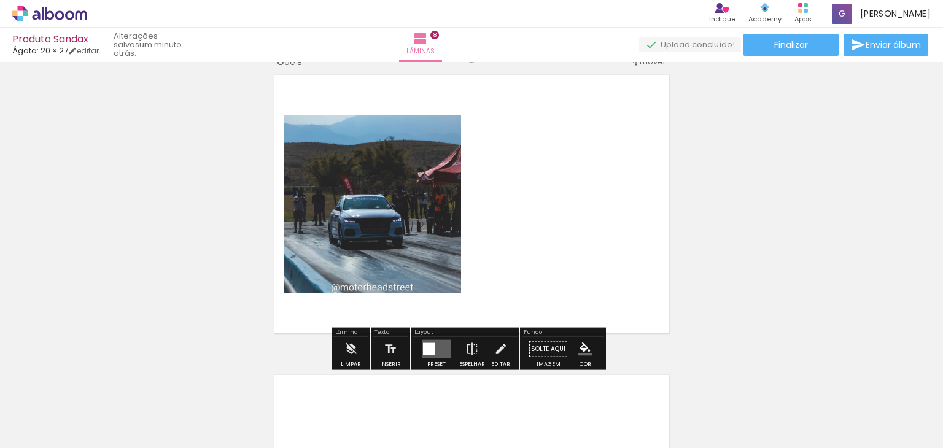
scroll to position [2117, 0]
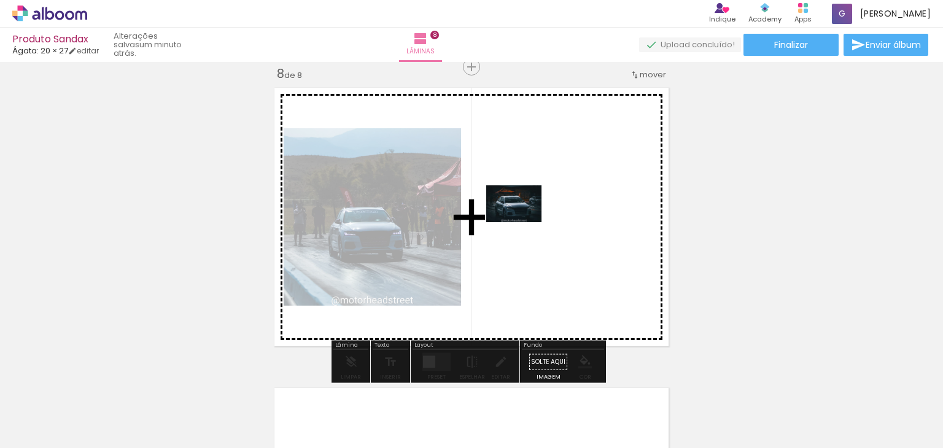
drag, startPoint x: 562, startPoint y: 415, endPoint x: 523, endPoint y: 222, distance: 196.8
click at [523, 222] on quentale-workspace at bounding box center [471, 224] width 943 height 448
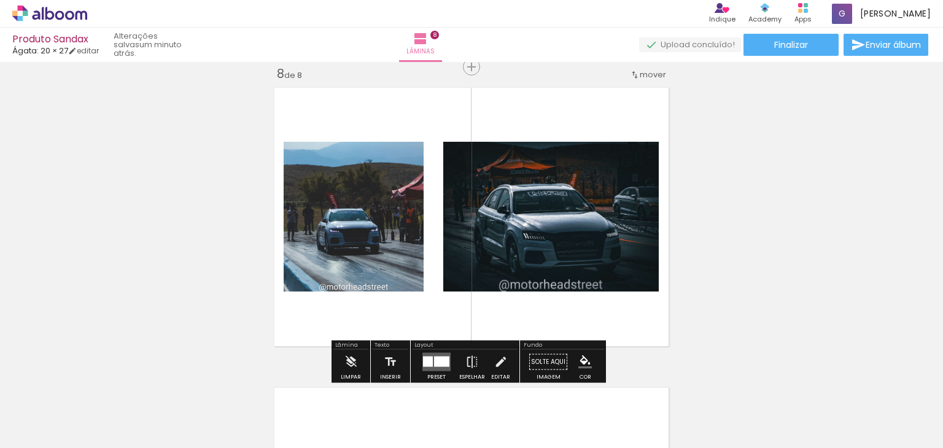
click at [449, 360] on div at bounding box center [436, 362] width 33 height 25
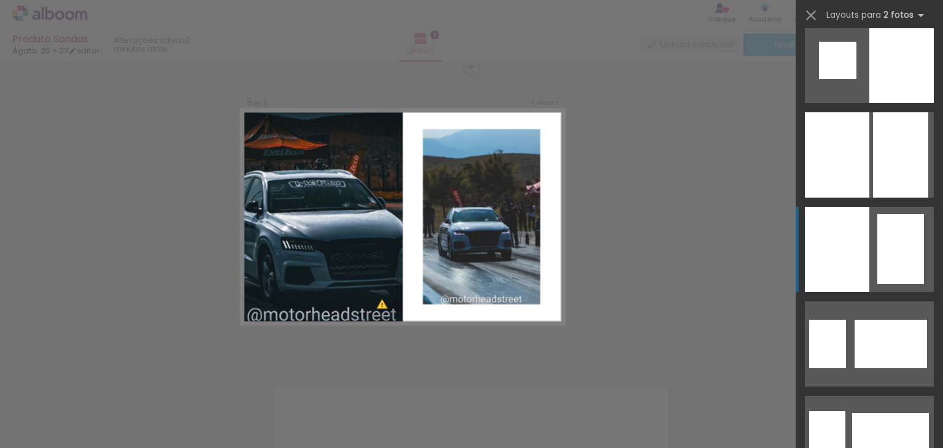
scroll to position [142, 0]
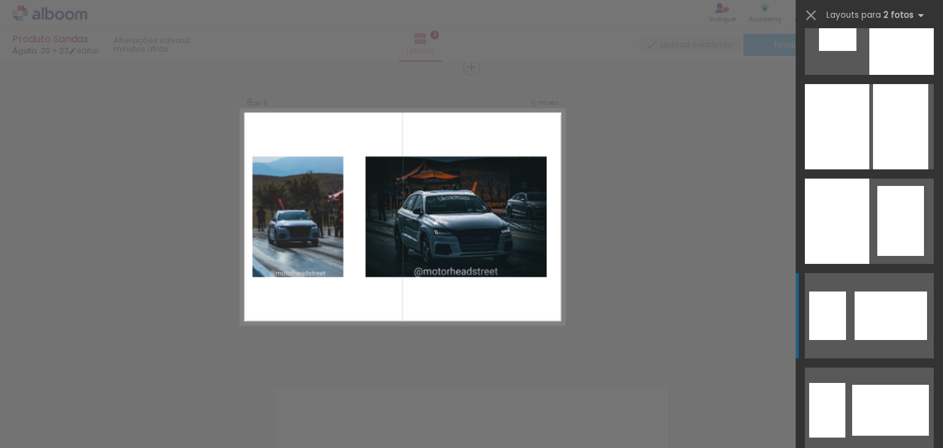
click at [879, 315] on div at bounding box center [891, 316] width 72 height 49
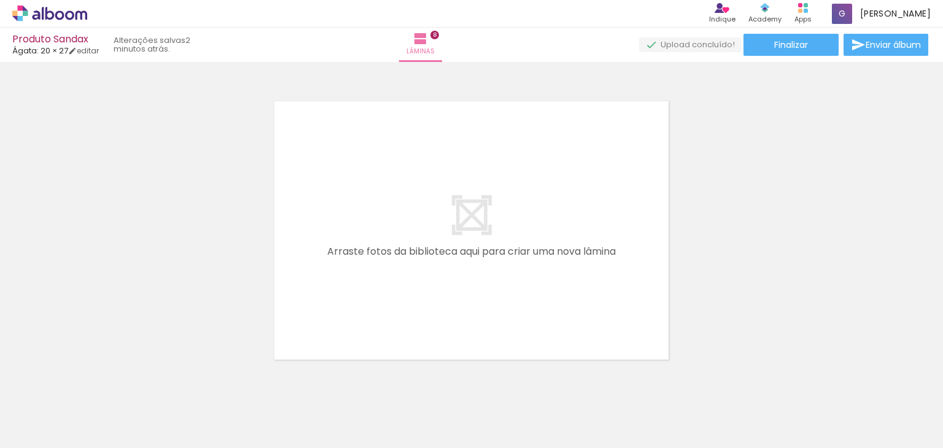
scroll to position [2441, 0]
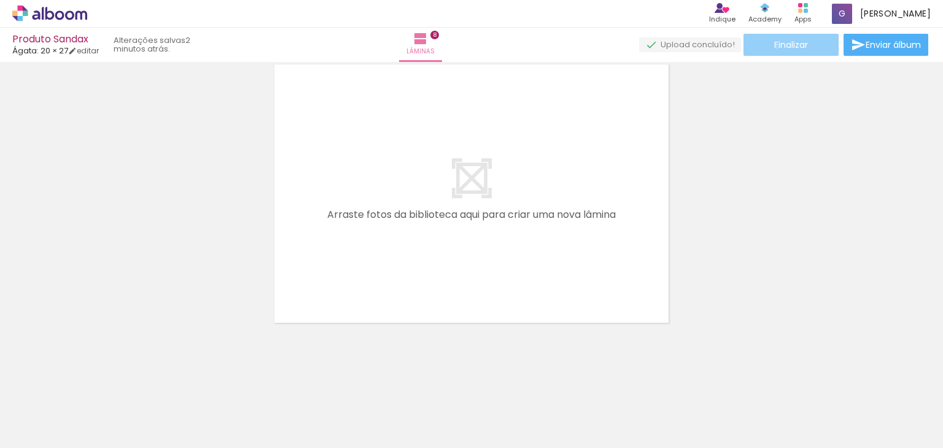
click at [774, 47] on span "Finalizar" at bounding box center [791, 45] width 34 height 9
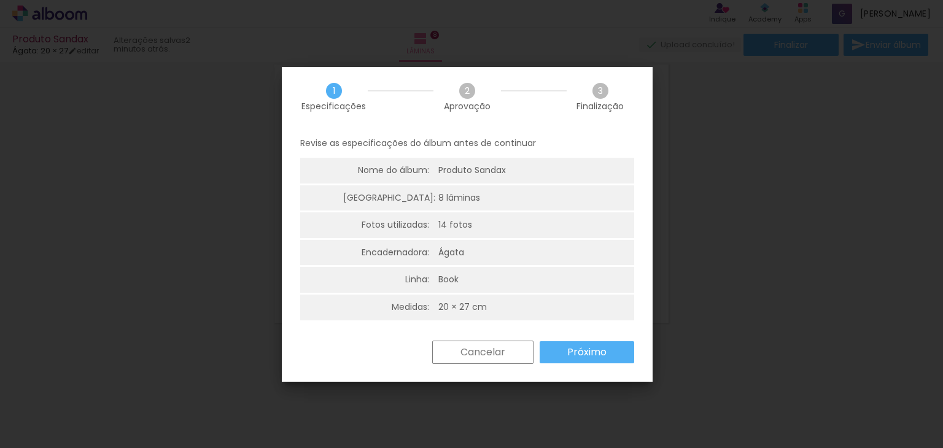
scroll to position [0, 0]
click at [0, 0] on slot "Próximo" at bounding box center [0, 0] width 0 height 0
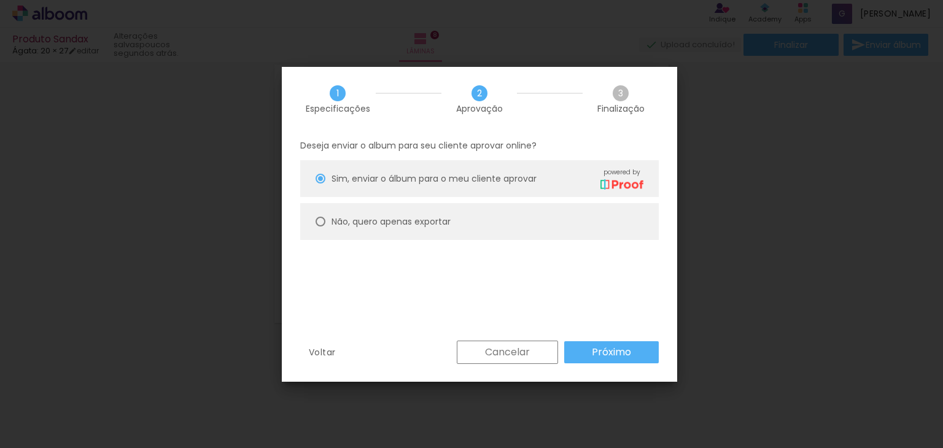
click at [0, 0] on slot "Não, quero apenas exportar" at bounding box center [0, 0] width 0 height 0
type paper-radio-button "on"
click at [0, 0] on slot "Próximo" at bounding box center [0, 0] width 0 height 0
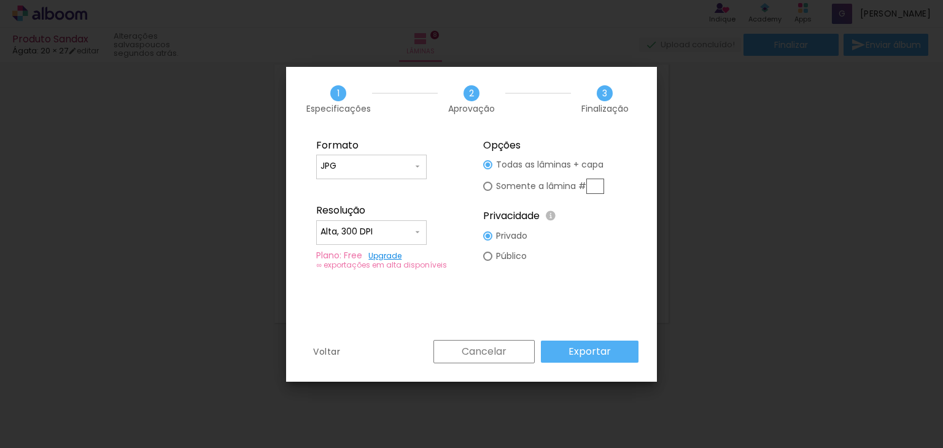
click at [360, 175] on paper-input-container "JPG" at bounding box center [371, 167] width 111 height 25
click at [364, 163] on paper-item "JPG" at bounding box center [371, 164] width 111 height 25
click at [397, 236] on input "Alta, 300 DPI" at bounding box center [367, 232] width 92 height 12
click at [394, 224] on paper-item "Alta, 300 DPI" at bounding box center [371, 230] width 111 height 25
click at [0, 0] on slot "Exportar" at bounding box center [0, 0] width 0 height 0
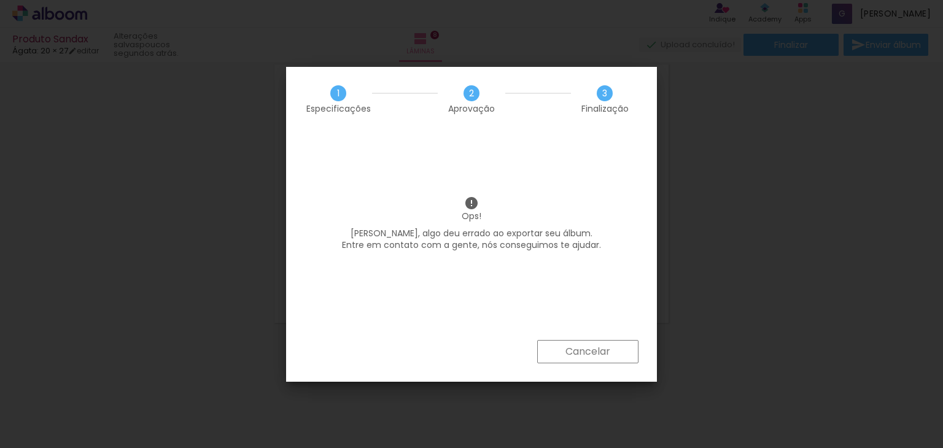
click at [0, 0] on slot "Cancelar" at bounding box center [0, 0] width 0 height 0
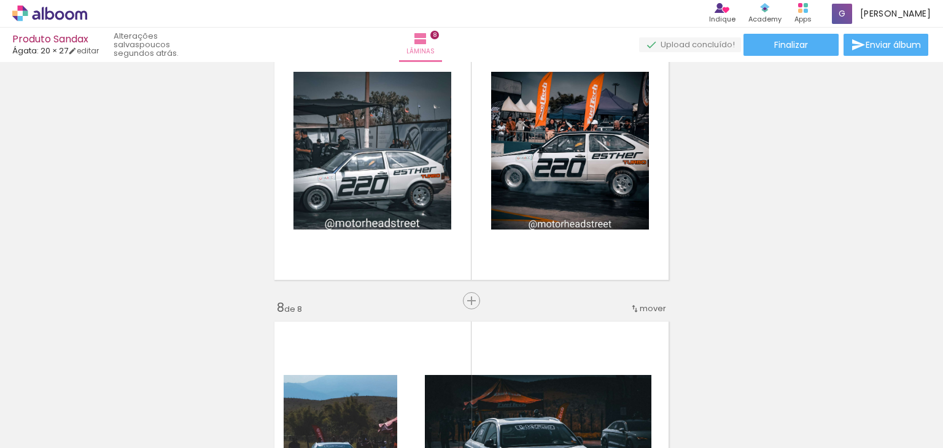
scroll to position [1867, 0]
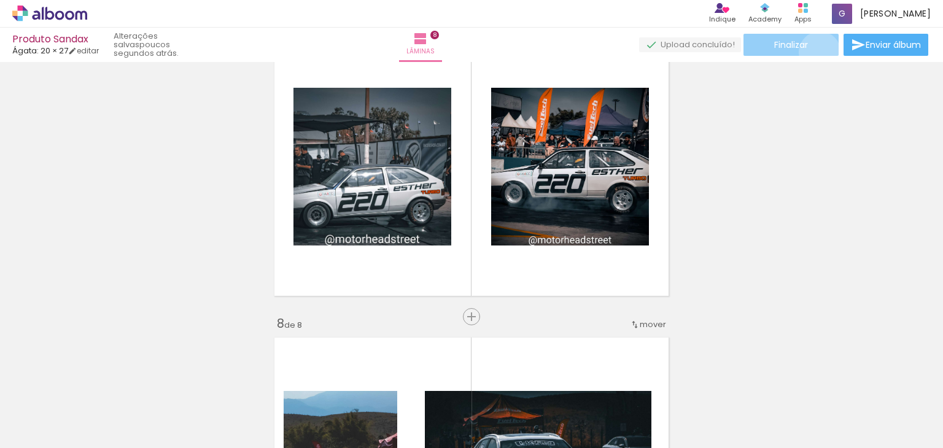
click at [815, 52] on paper-button "Finalizar" at bounding box center [791, 45] width 95 height 22
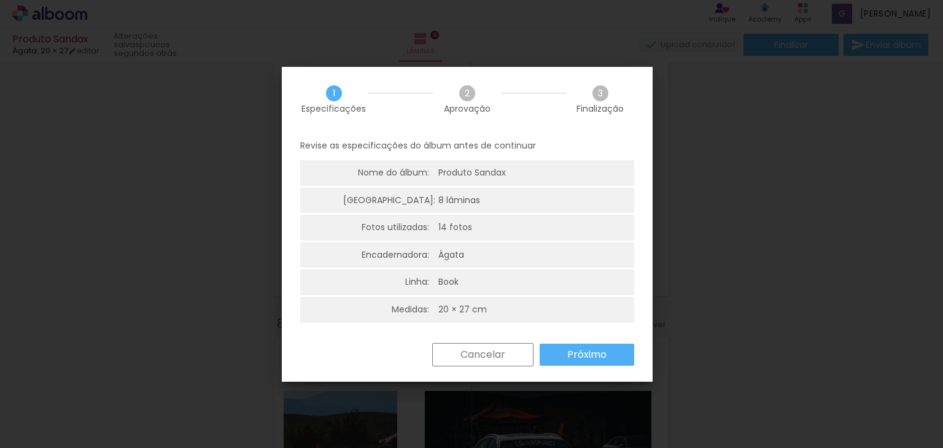
click at [0, 0] on slot "Próximo" at bounding box center [0, 0] width 0 height 0
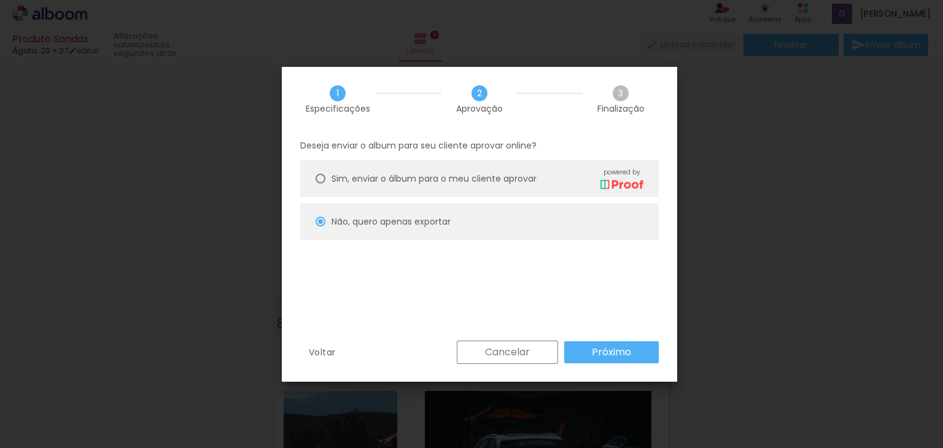
click at [0, 0] on slot "Próximo" at bounding box center [0, 0] width 0 height 0
type input "Alta, 300 DPI"
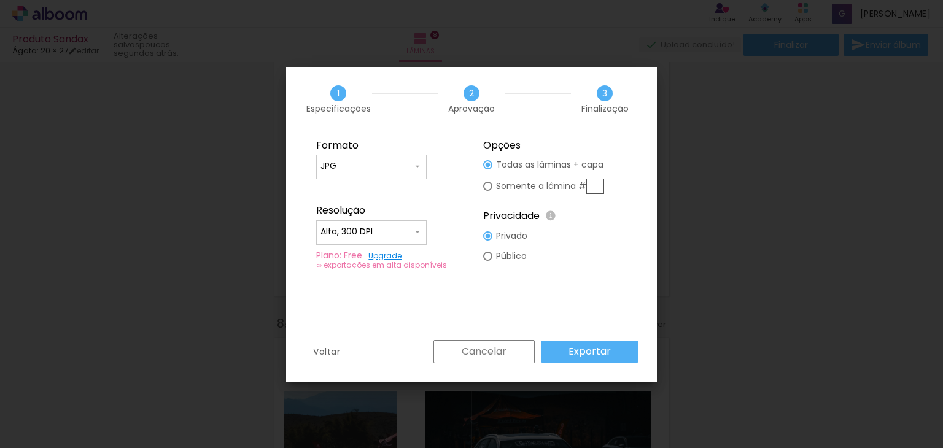
click at [371, 155] on paper-input-container "JPG" at bounding box center [371, 167] width 111 height 25
click at [352, 189] on paper-item "PDF" at bounding box center [371, 189] width 111 height 25
type input "PDF"
click at [0, 0] on slot "Exportar" at bounding box center [0, 0] width 0 height 0
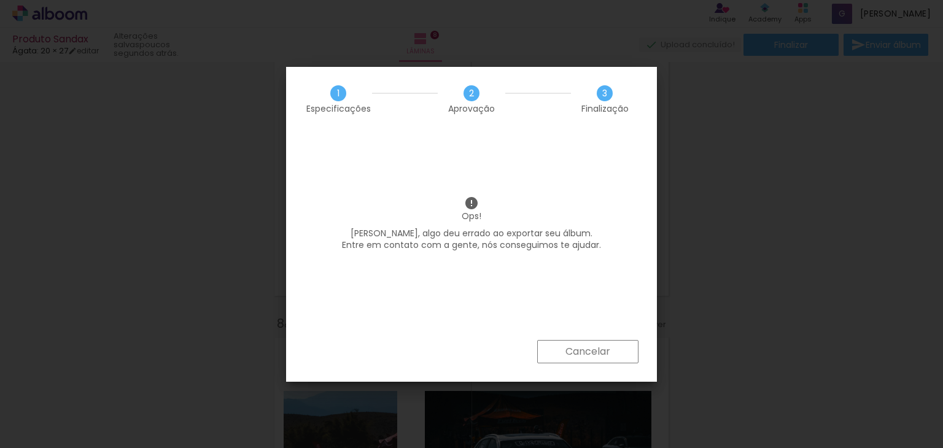
click at [0, 0] on slot "Cancelar" at bounding box center [0, 0] width 0 height 0
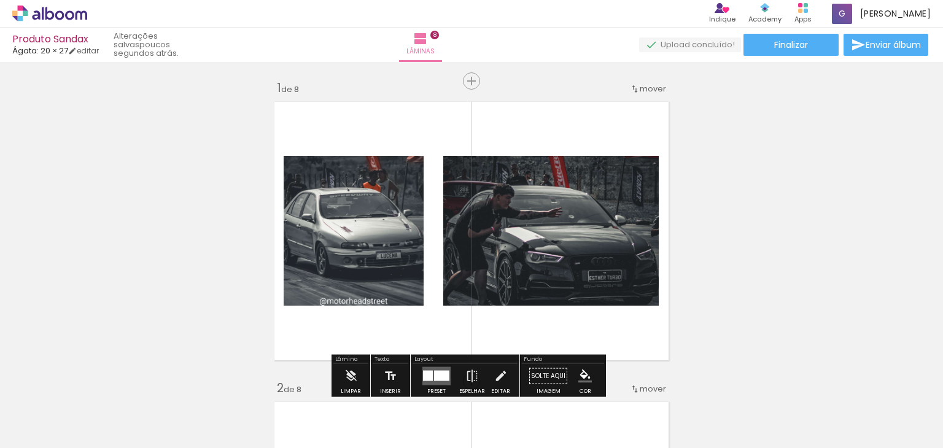
scroll to position [0, 0]
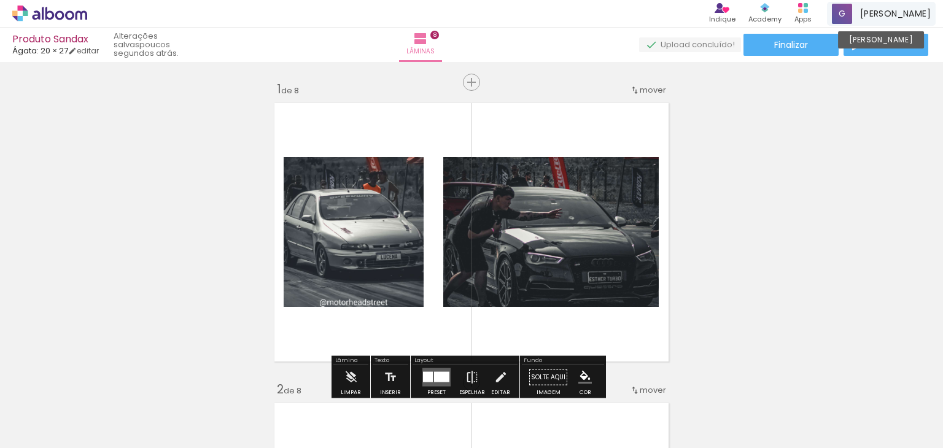
click at [892, 7] on div "Gustavo Conta Alboom" at bounding box center [881, 14] width 109 height 24
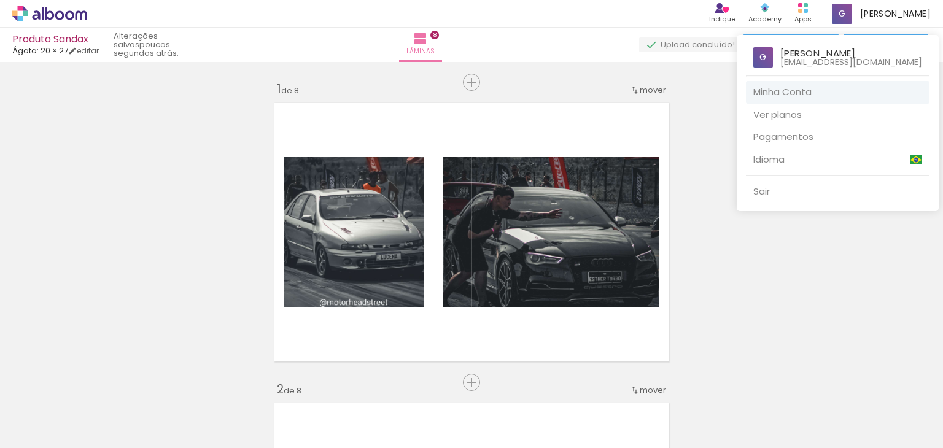
click at [788, 86] on link "Minha Conta" at bounding box center [838, 92] width 184 height 23
click at [63, 13] on div at bounding box center [471, 224] width 943 height 448
